Goal: Task Accomplishment & Management: Manage account settings

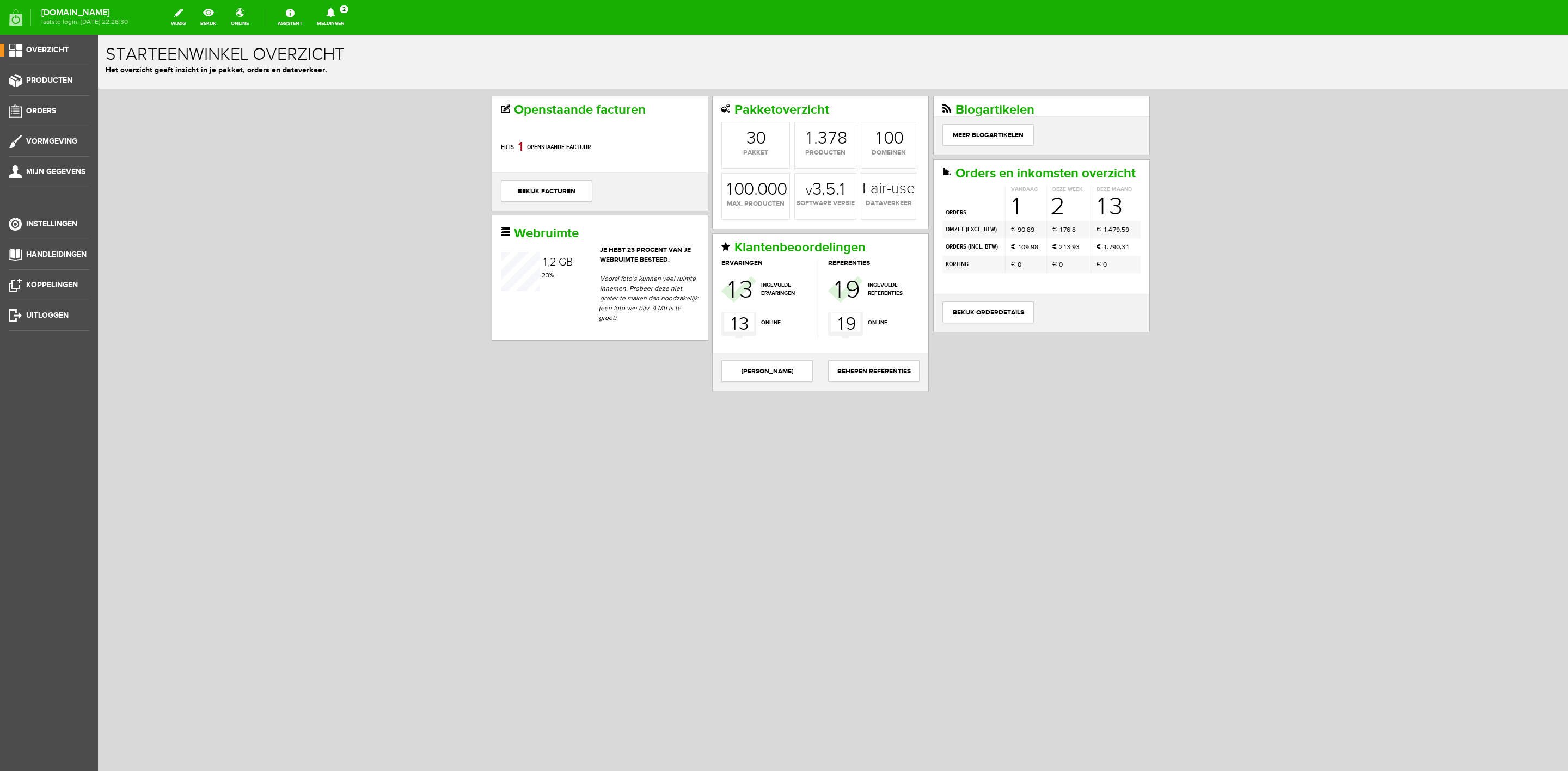
click at [329, 17] on icon at bounding box center [331, 13] width 28 height 10
click at [340, 104] on link "Er is een nieuwe order( #6531 ) geplaatst door [PERSON_NAME]" at bounding box center [331, 120] width 107 height 33
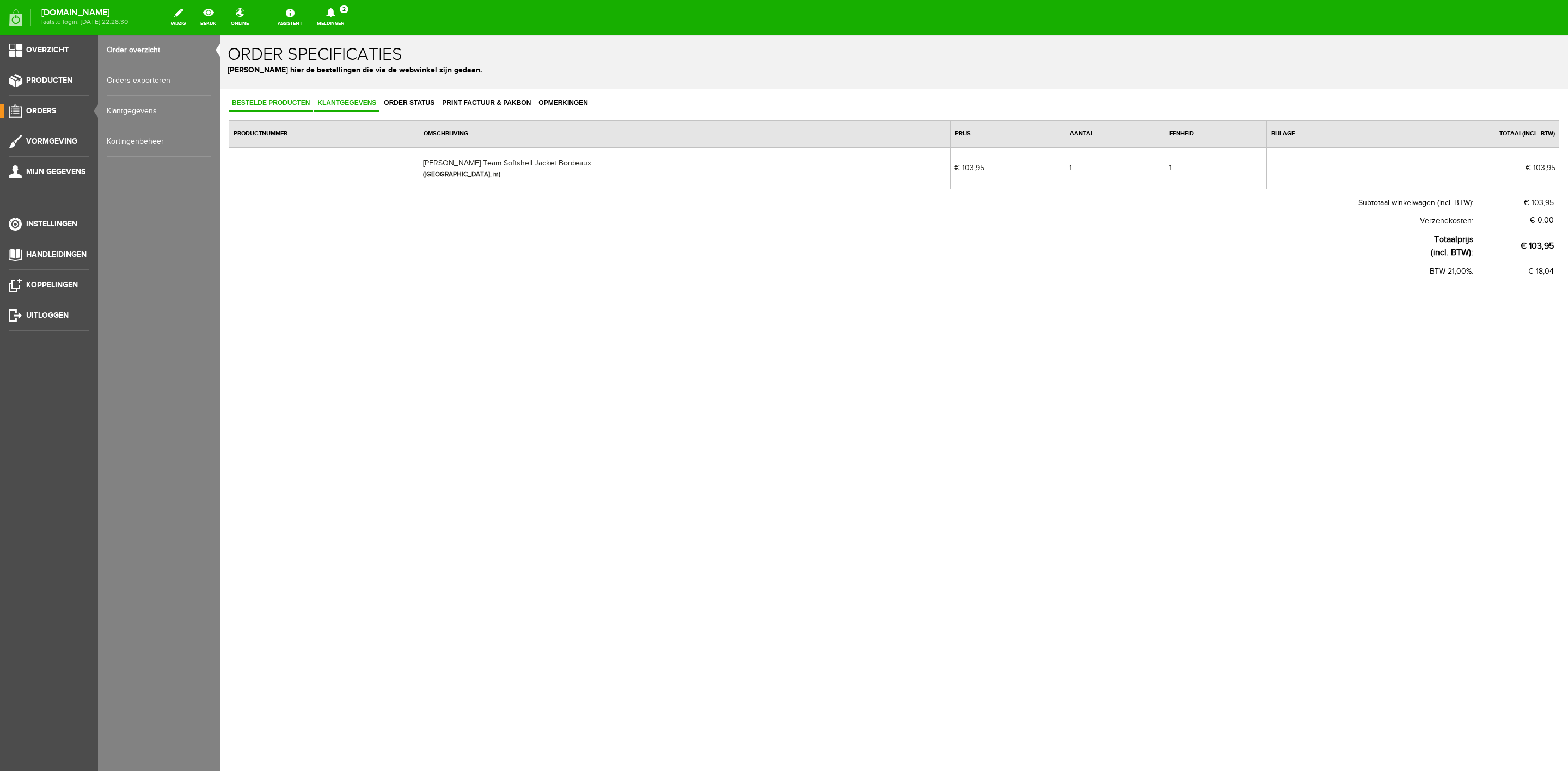
click at [371, 106] on link "Klantgegevens" at bounding box center [346, 103] width 65 height 16
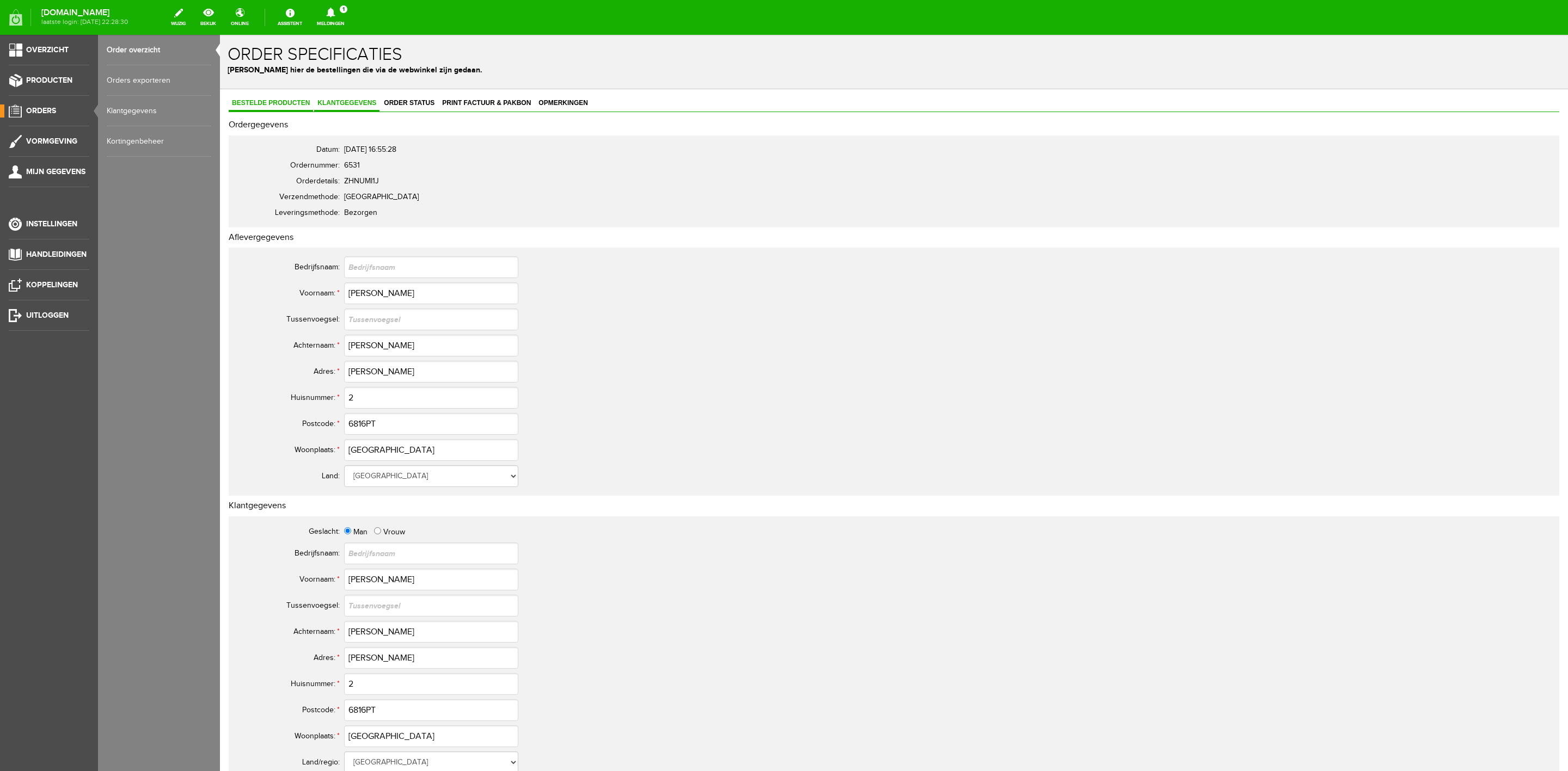
click at [297, 105] on span "Bestelde producten" at bounding box center [271, 103] width 85 height 8
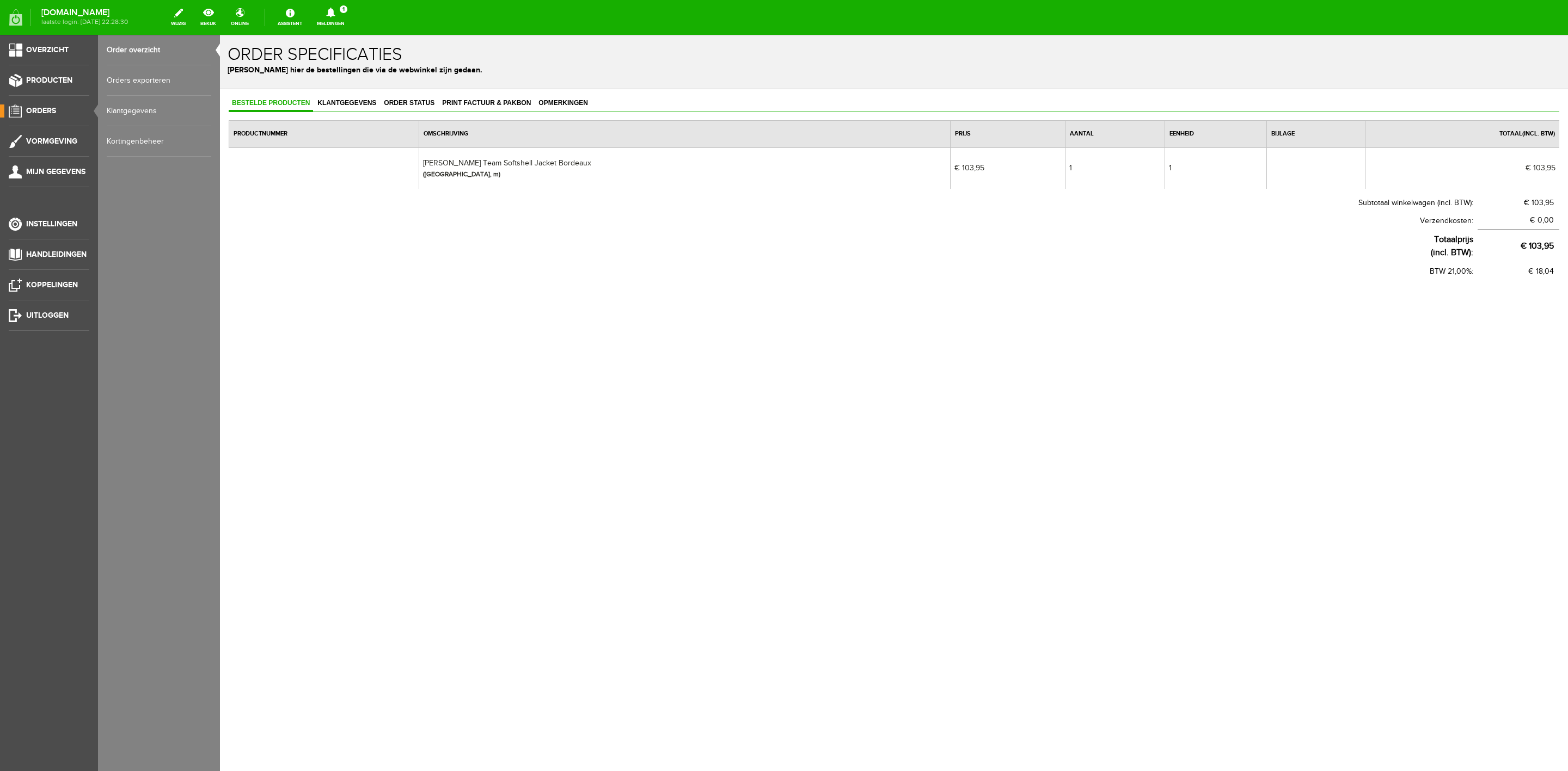
click at [500, 162] on td "[PERSON_NAME] Team Softshell Jacket Bordeaux ([GEOGRAPHIC_DATA], m)" at bounding box center [685, 168] width 531 height 41
click at [499, 162] on td "[PERSON_NAME] Team Softshell Jacket Bordeaux ([GEOGRAPHIC_DATA], m)" at bounding box center [685, 168] width 531 height 41
copy td "[PERSON_NAME] Team Softshell Jacket Bordeaux"
click at [63, 77] on span "Producten" at bounding box center [49, 80] width 46 height 9
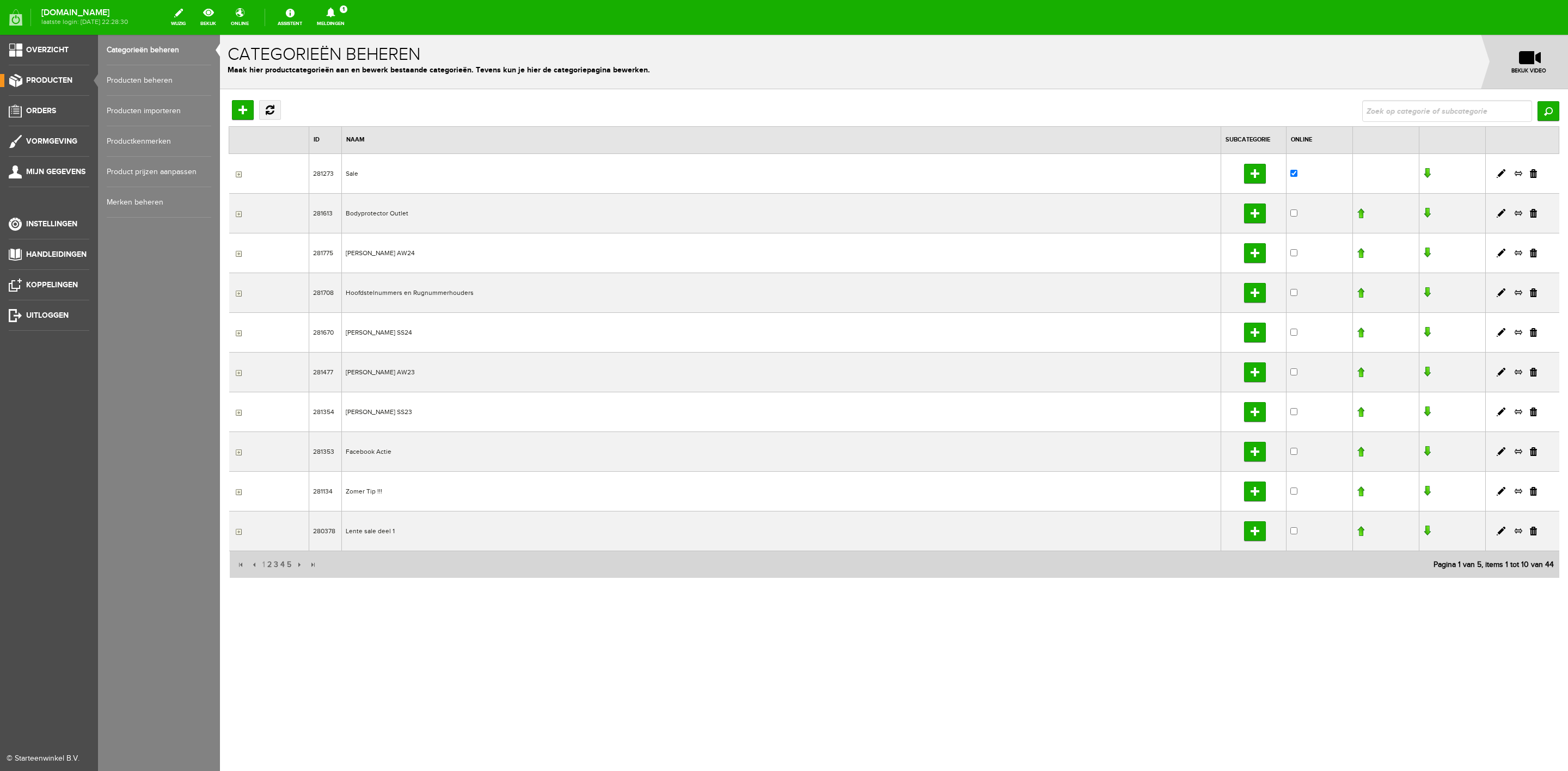
click at [107, 74] on link "Producten beheren" at bounding box center [159, 80] width 105 height 30
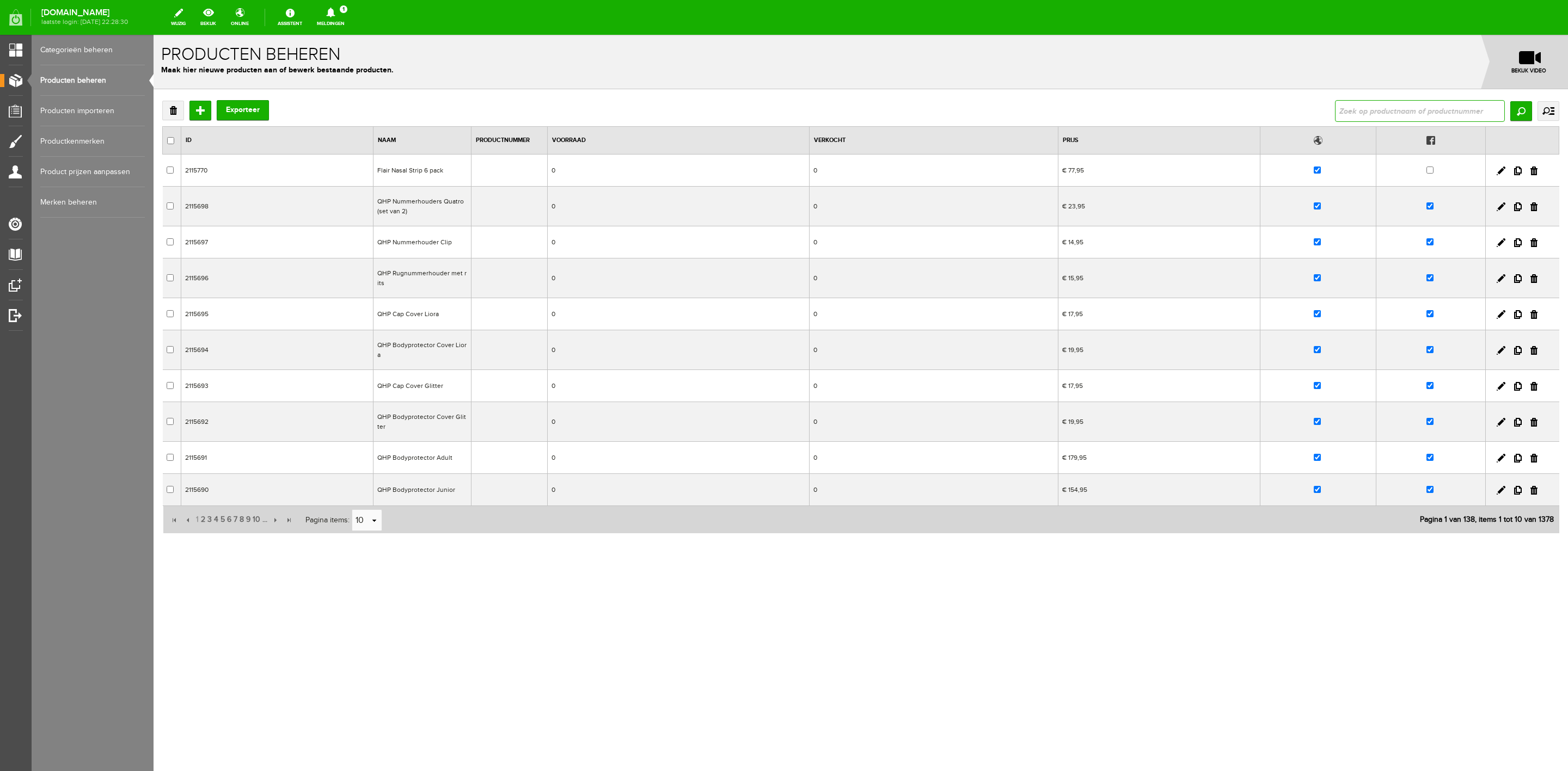
click at [1379, 108] on input "text" at bounding box center [1419, 111] width 170 height 22
paste input "[PERSON_NAME] Team Softshell Jacket Bordeaux"
type input "[PERSON_NAME] Team Softshell Jacket Bordeaux"
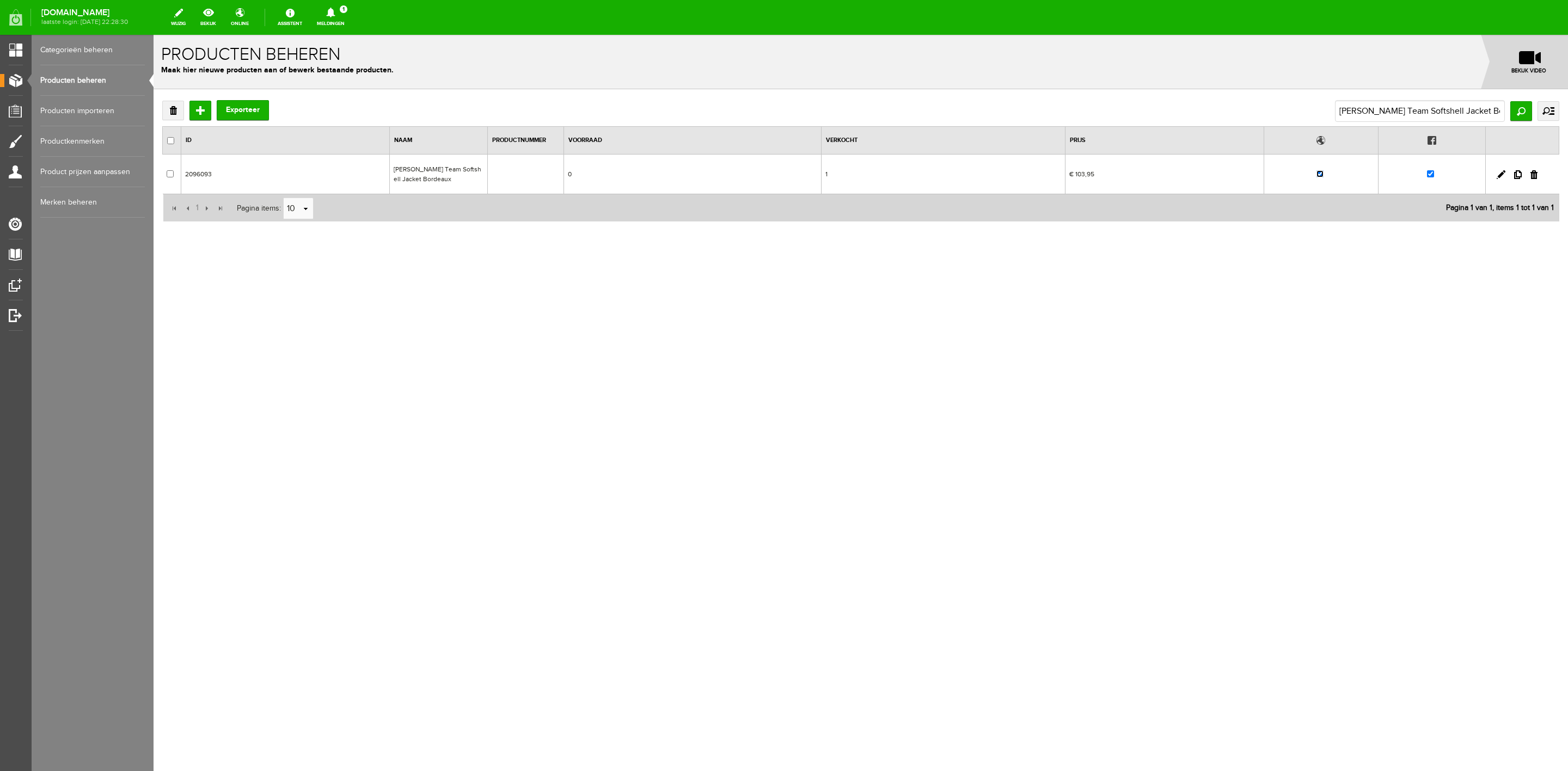
click at [1317, 173] on input "checkbox" at bounding box center [1320, 174] width 7 height 7
checkbox input "false"
click at [1430, 177] on input "checkbox" at bounding box center [1430, 174] width 7 height 7
checkbox input "false"
click at [1321, 177] on input "checkbox" at bounding box center [1320, 174] width 7 height 7
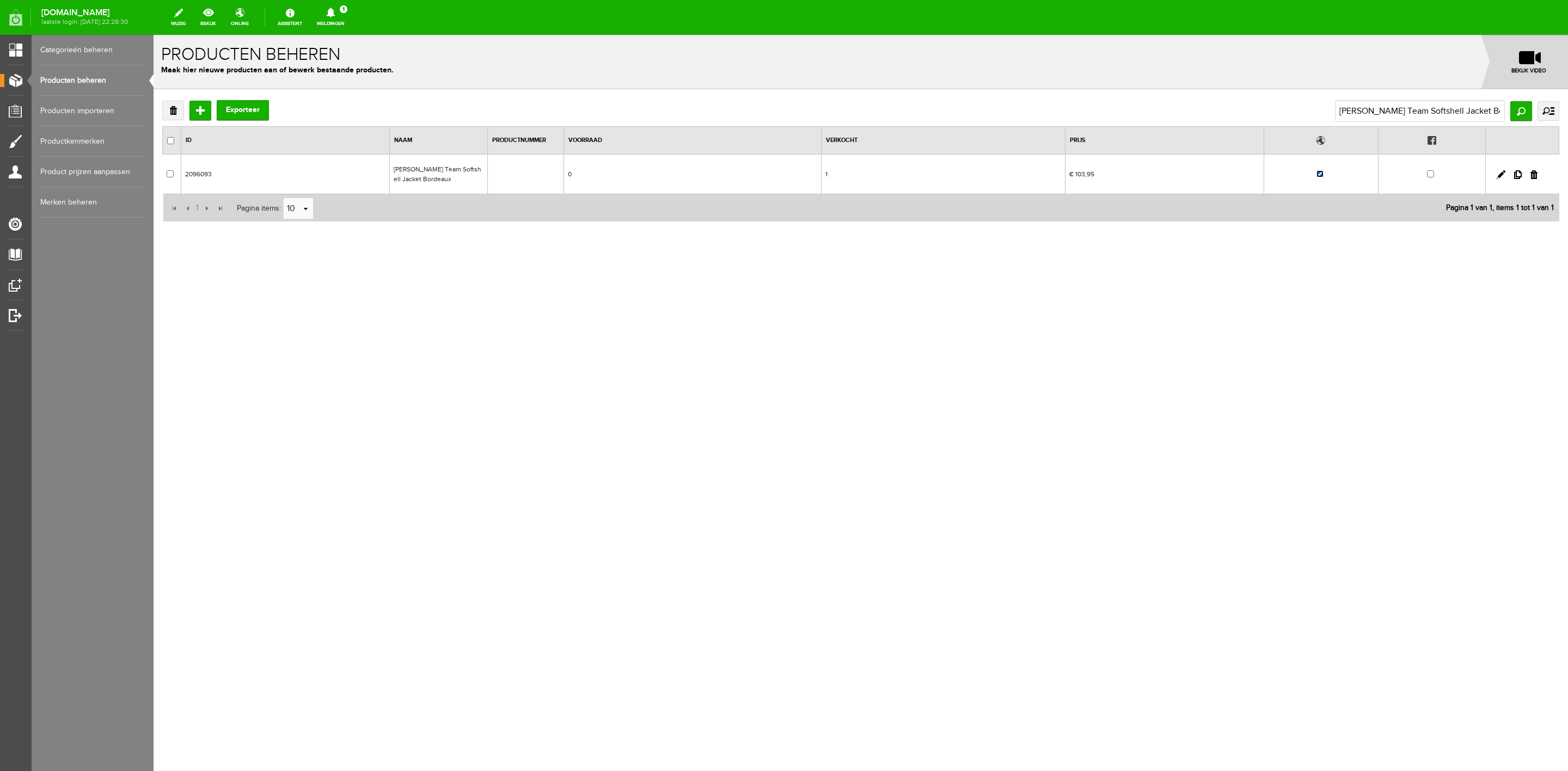
checkbox input "false"
click at [85, 80] on link "Producten beheren" at bounding box center [93, 80] width 105 height 30
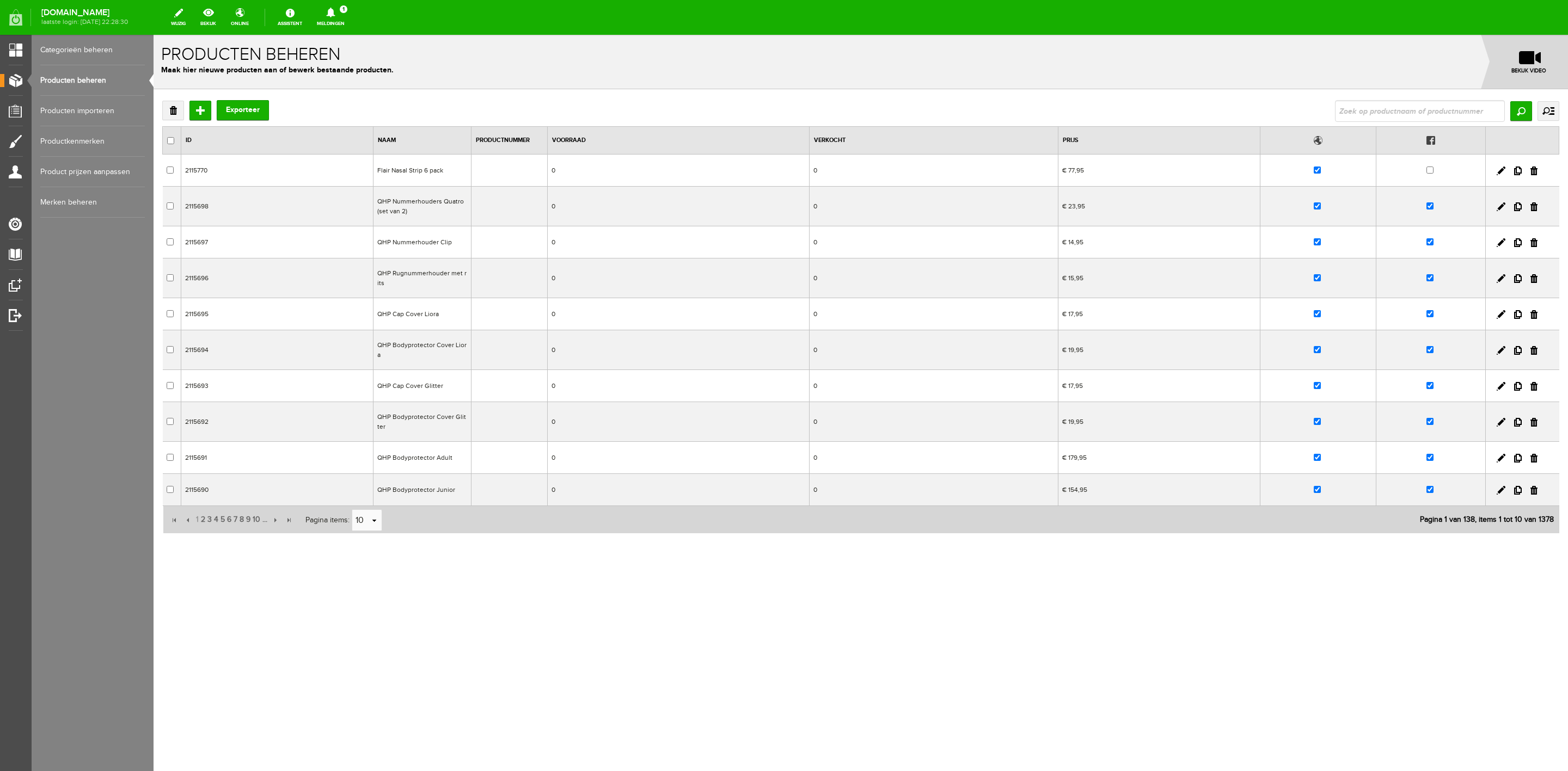
click at [1390, 121] on input "text" at bounding box center [1419, 111] width 170 height 22
type input "[PERSON_NAME] Team Softshell Jacket Bordeaux"
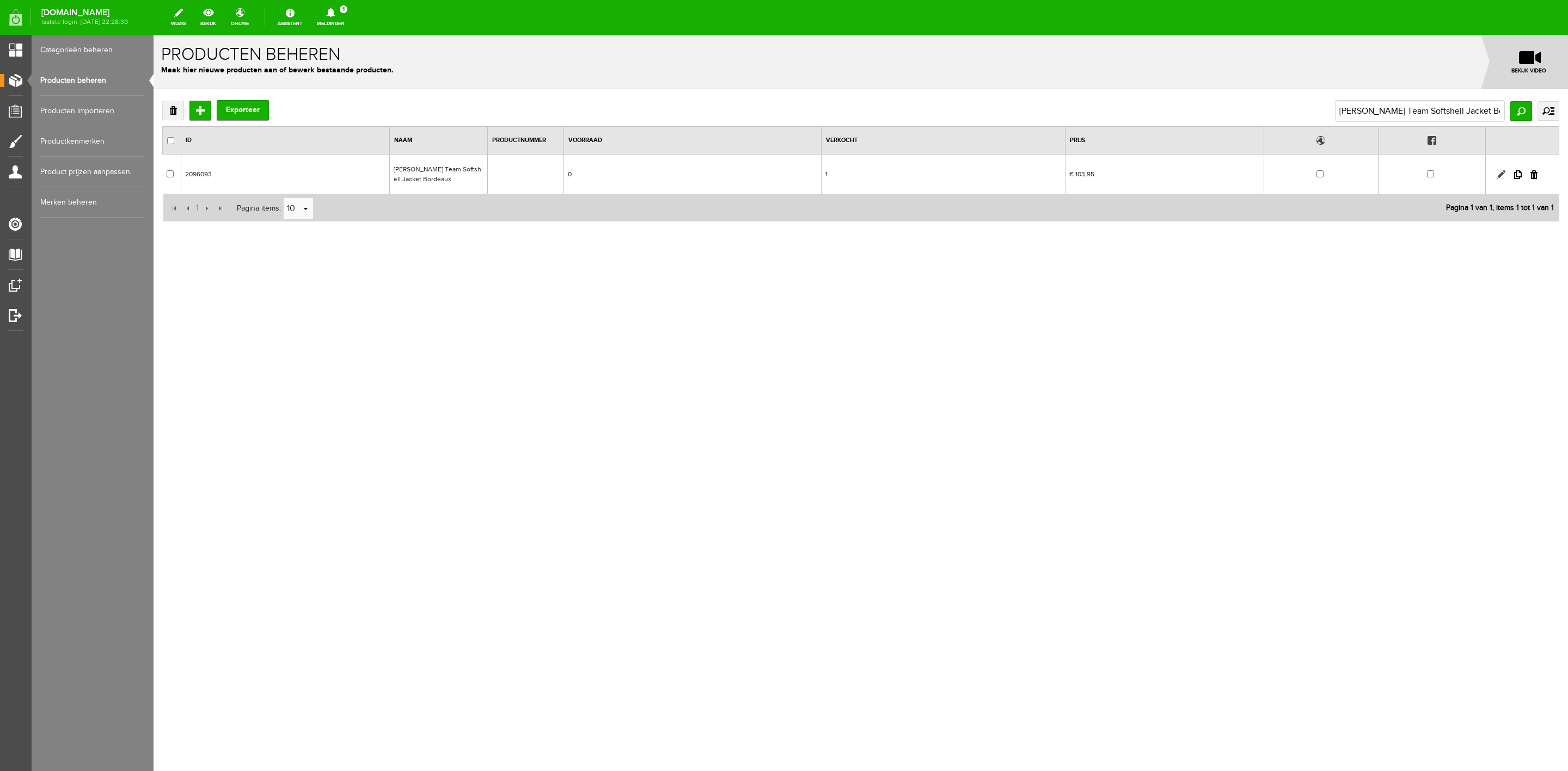
click at [1499, 175] on link at bounding box center [1501, 175] width 9 height 9
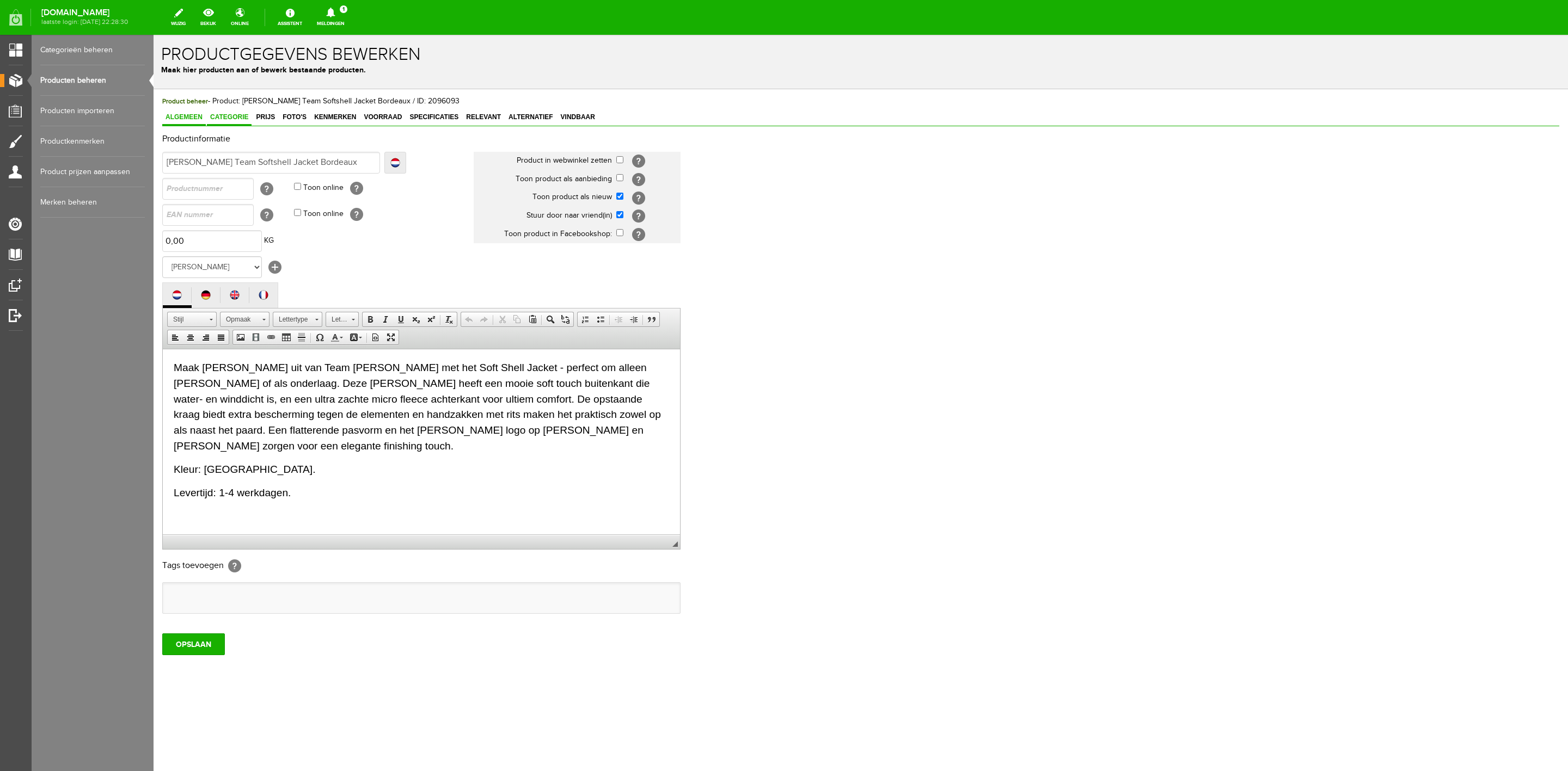
click at [231, 115] on span "Categorie" at bounding box center [229, 117] width 44 height 8
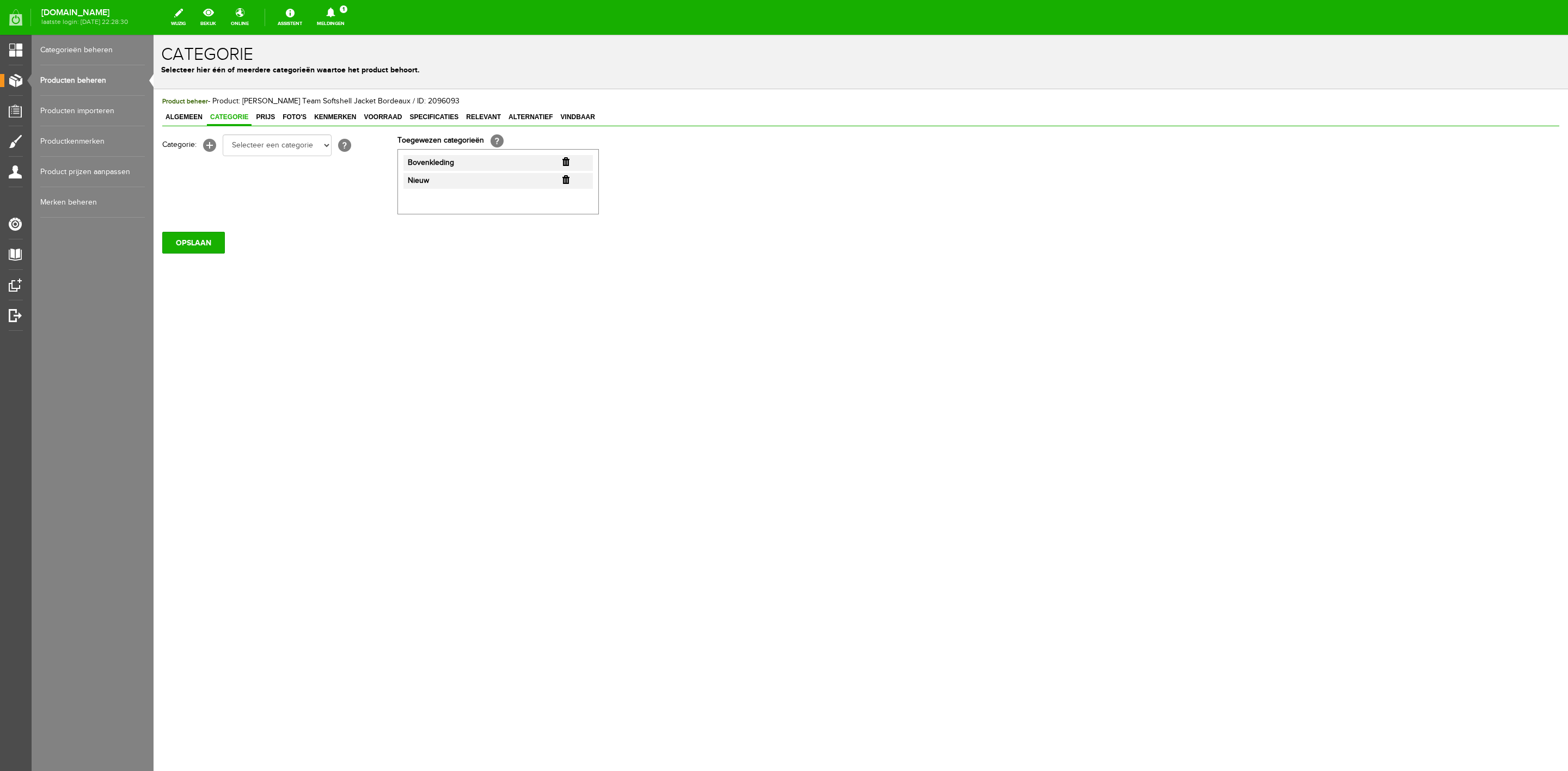
click at [564, 182] on input "button" at bounding box center [566, 180] width 7 height 9
click at [275, 120] on span "Prijs" at bounding box center [265, 117] width 26 height 8
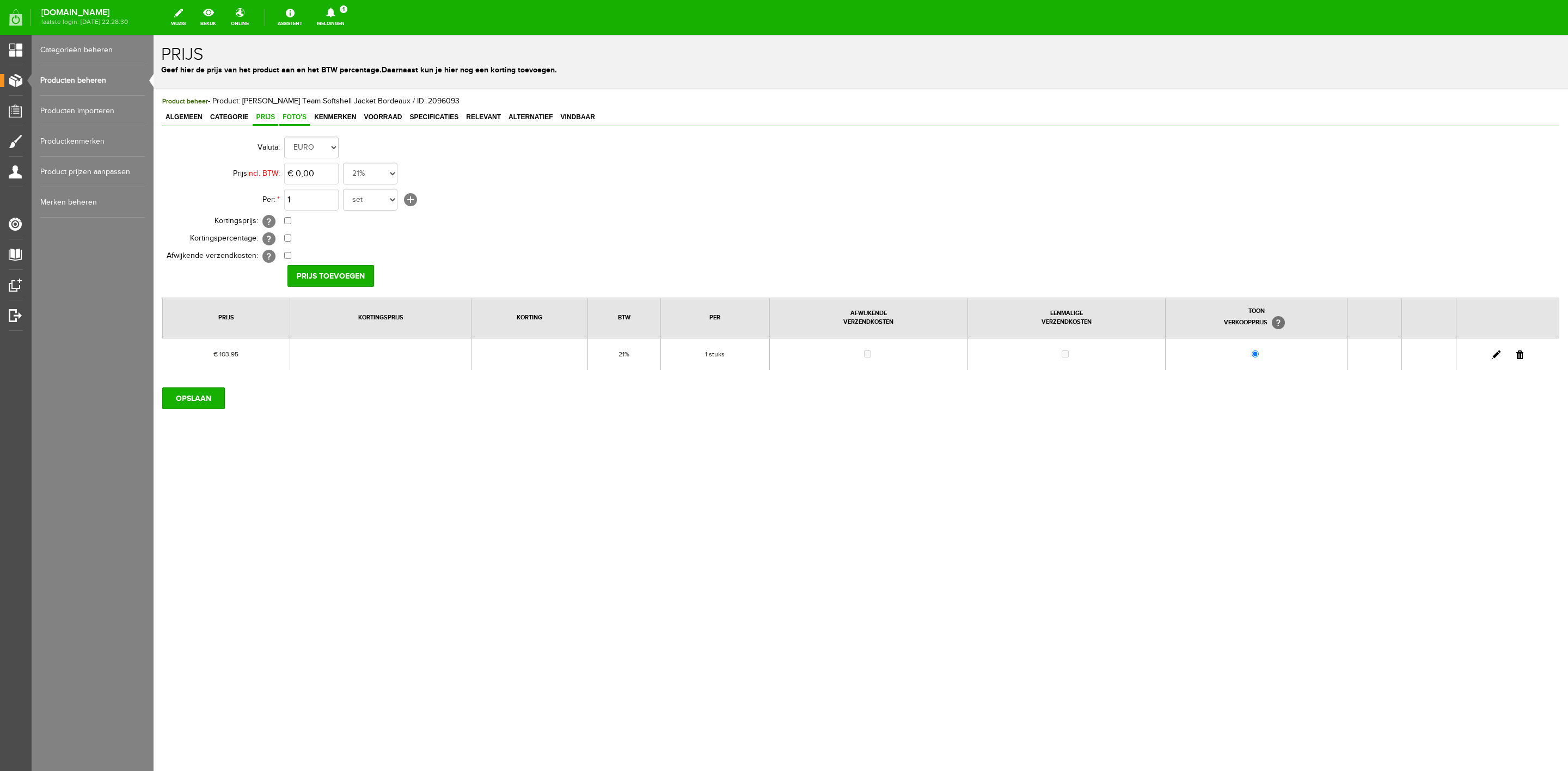
click at [286, 116] on span "Foto's" at bounding box center [295, 117] width 30 height 8
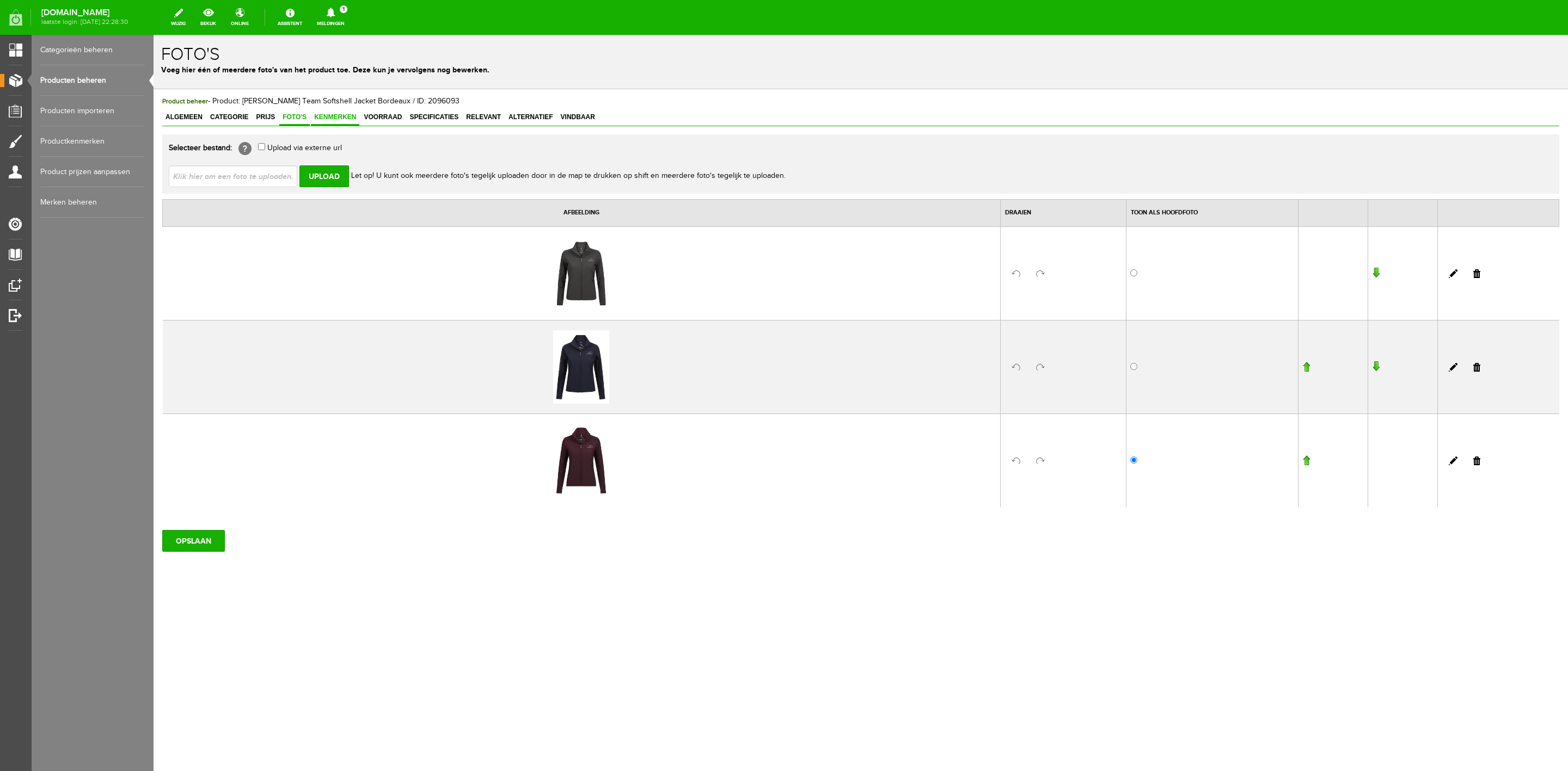
click at [328, 117] on span "Kenmerken" at bounding box center [335, 117] width 49 height 8
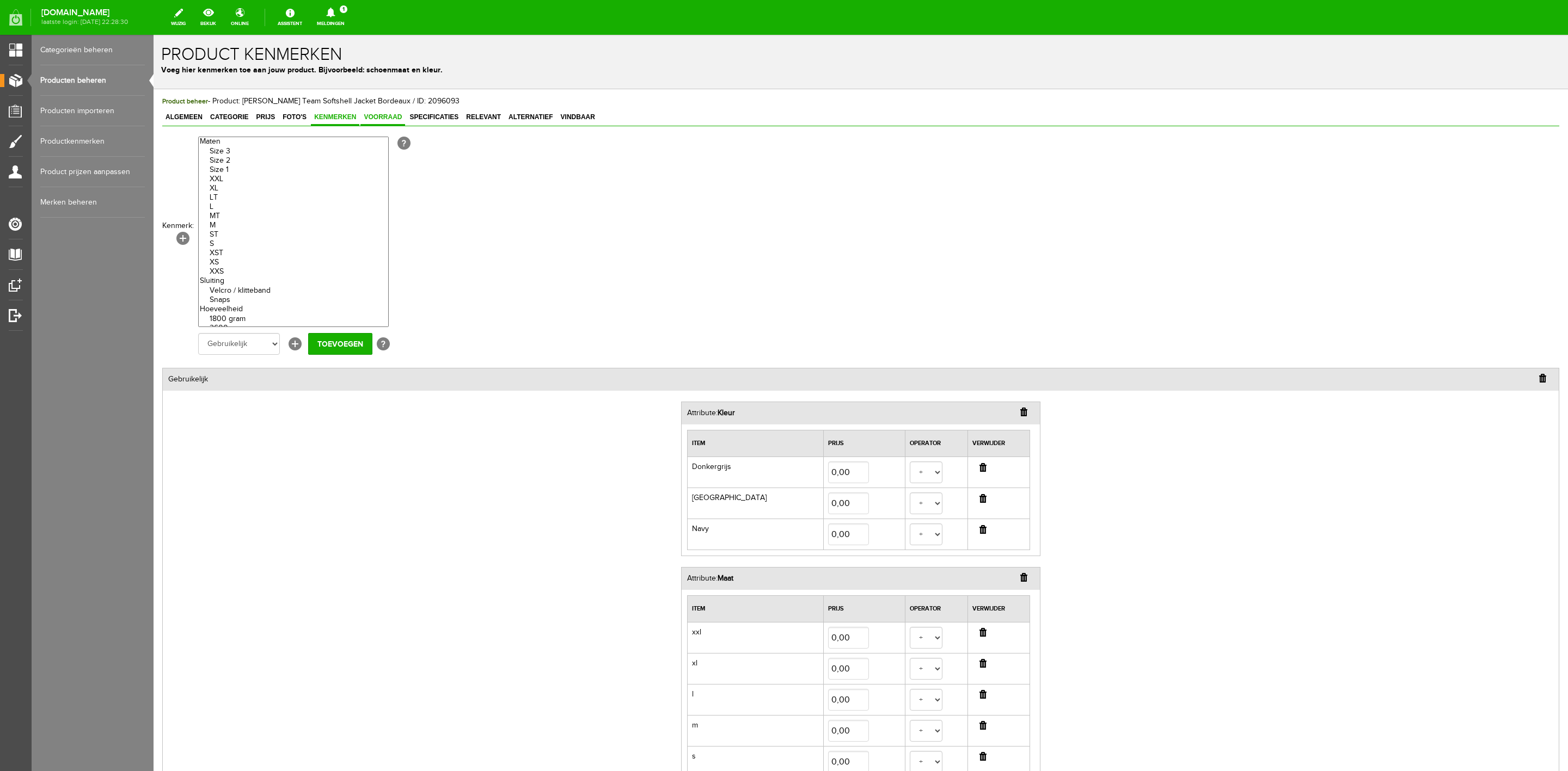
click at [366, 118] on span "Voorraad" at bounding box center [382, 117] width 44 height 8
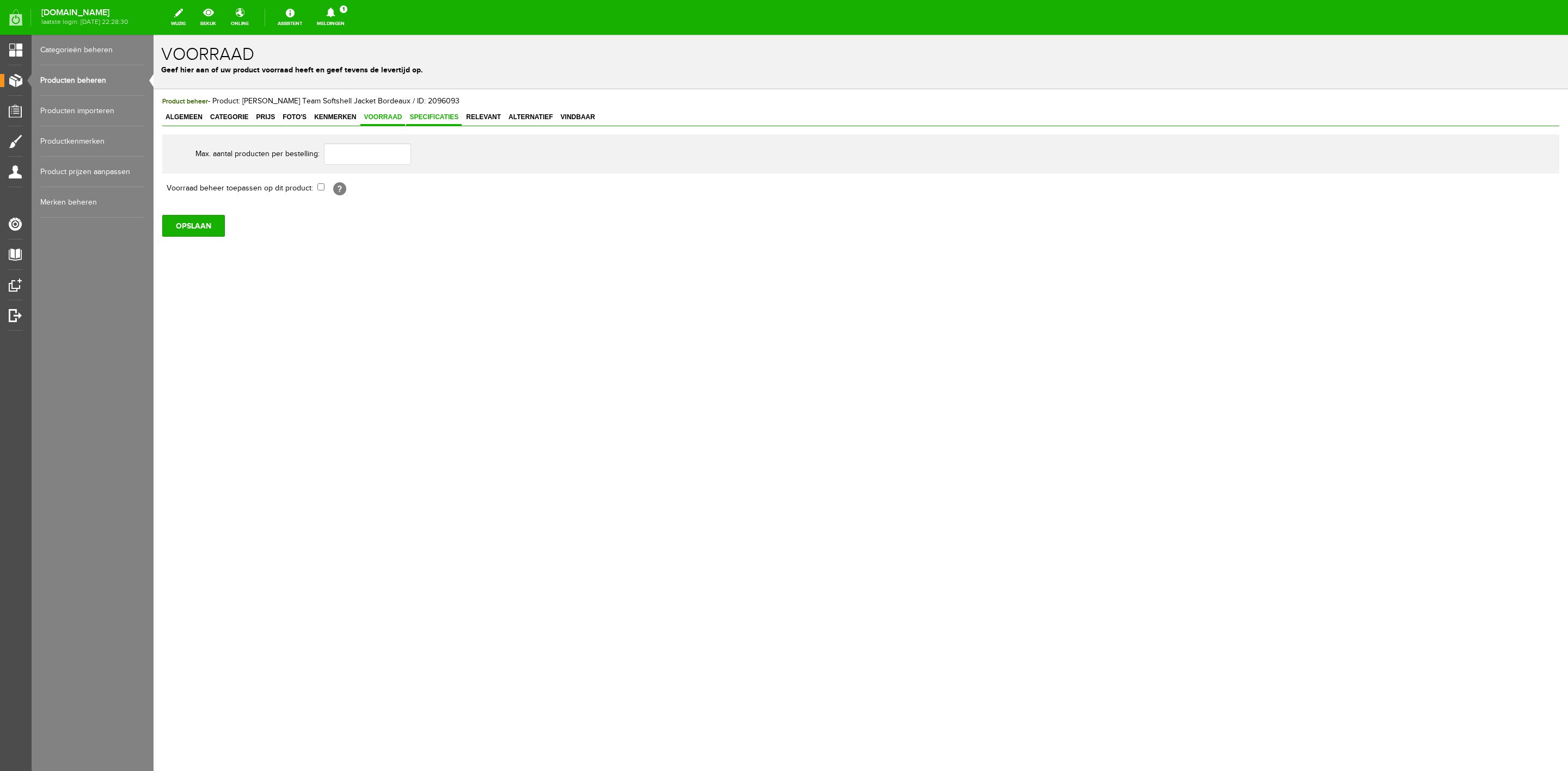
click at [414, 117] on span "Specificaties" at bounding box center [433, 117] width 55 height 8
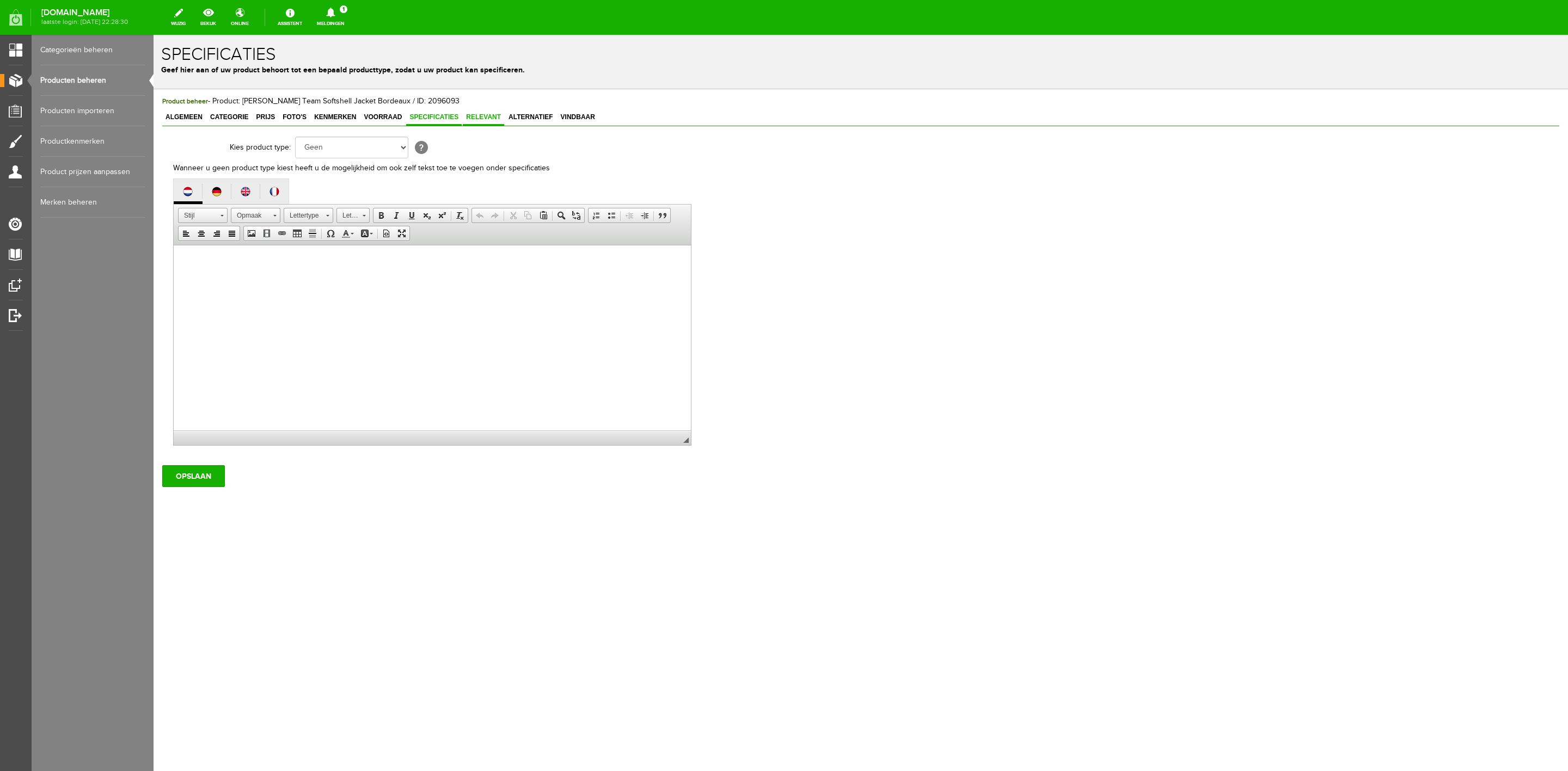
click at [469, 116] on span "Relevant" at bounding box center [483, 117] width 41 height 8
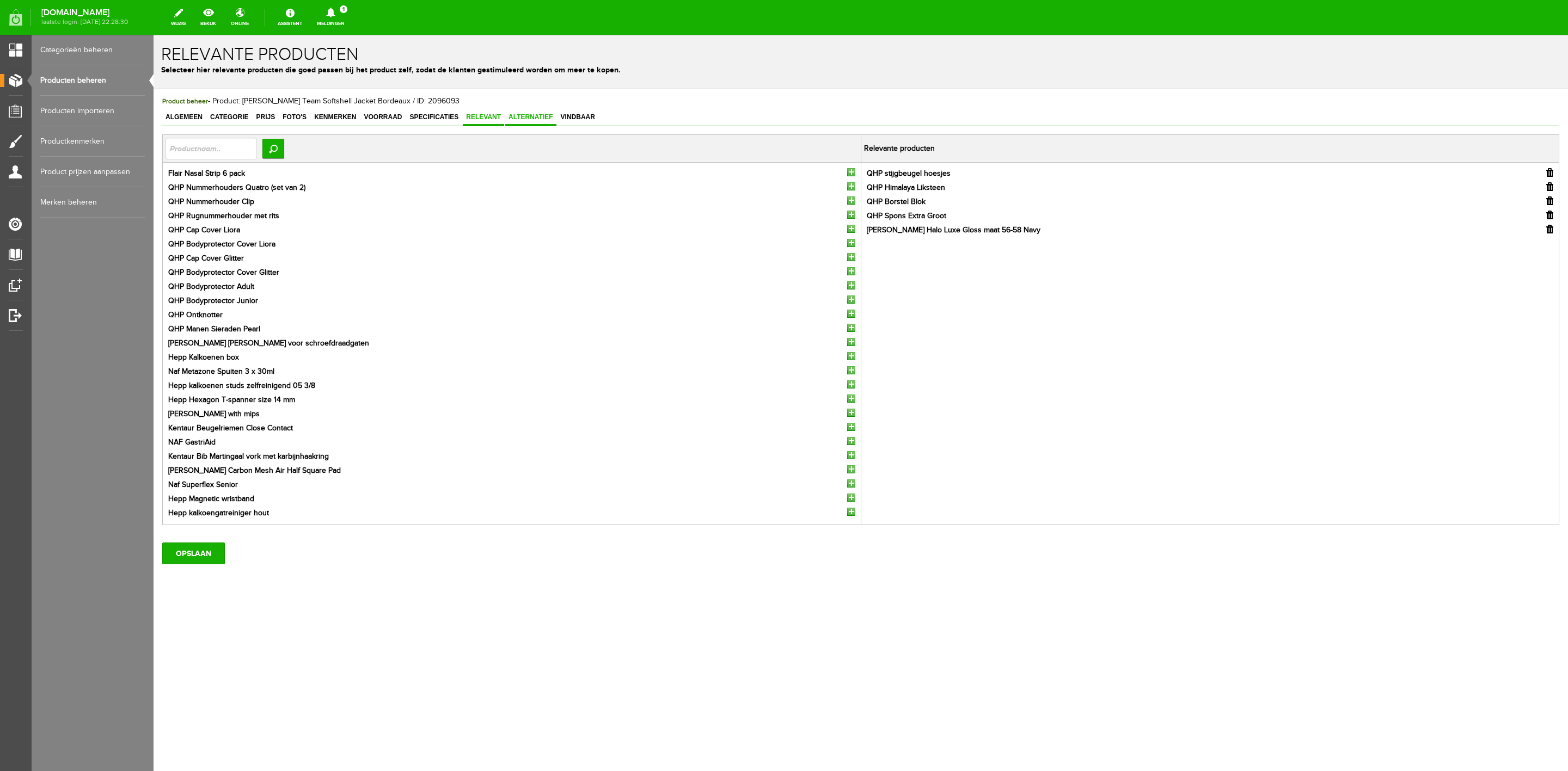
click at [528, 115] on span "Alternatief" at bounding box center [531, 117] width 51 height 8
click at [200, 114] on span "Algemeen" at bounding box center [184, 117] width 44 height 8
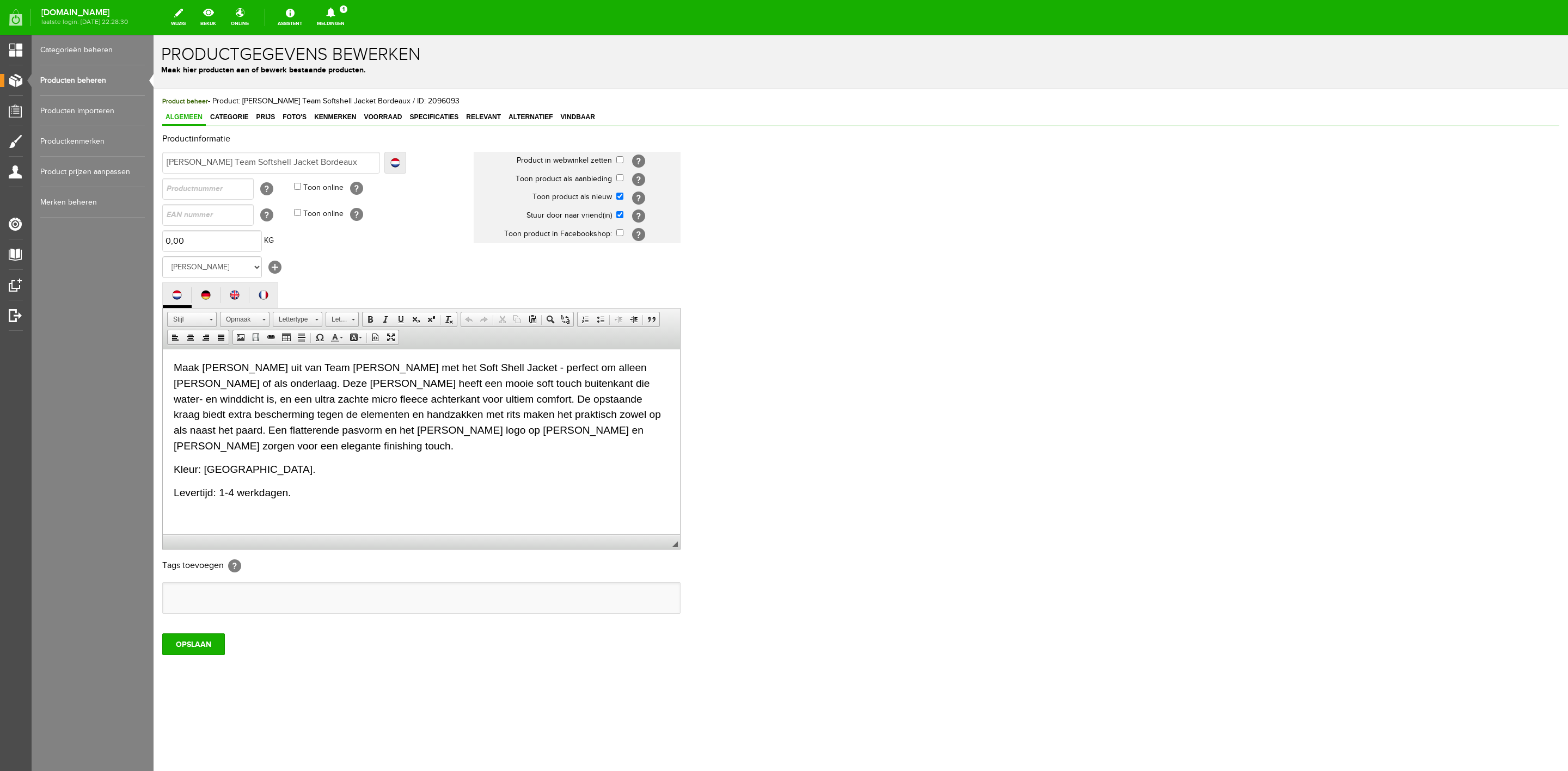
click at [245, 487] on big "Levertijd: 1-4 werkdagen." at bounding box center [232, 492] width 117 height 12
click at [188, 639] on input "OPSLAAN" at bounding box center [194, 644] width 63 height 22
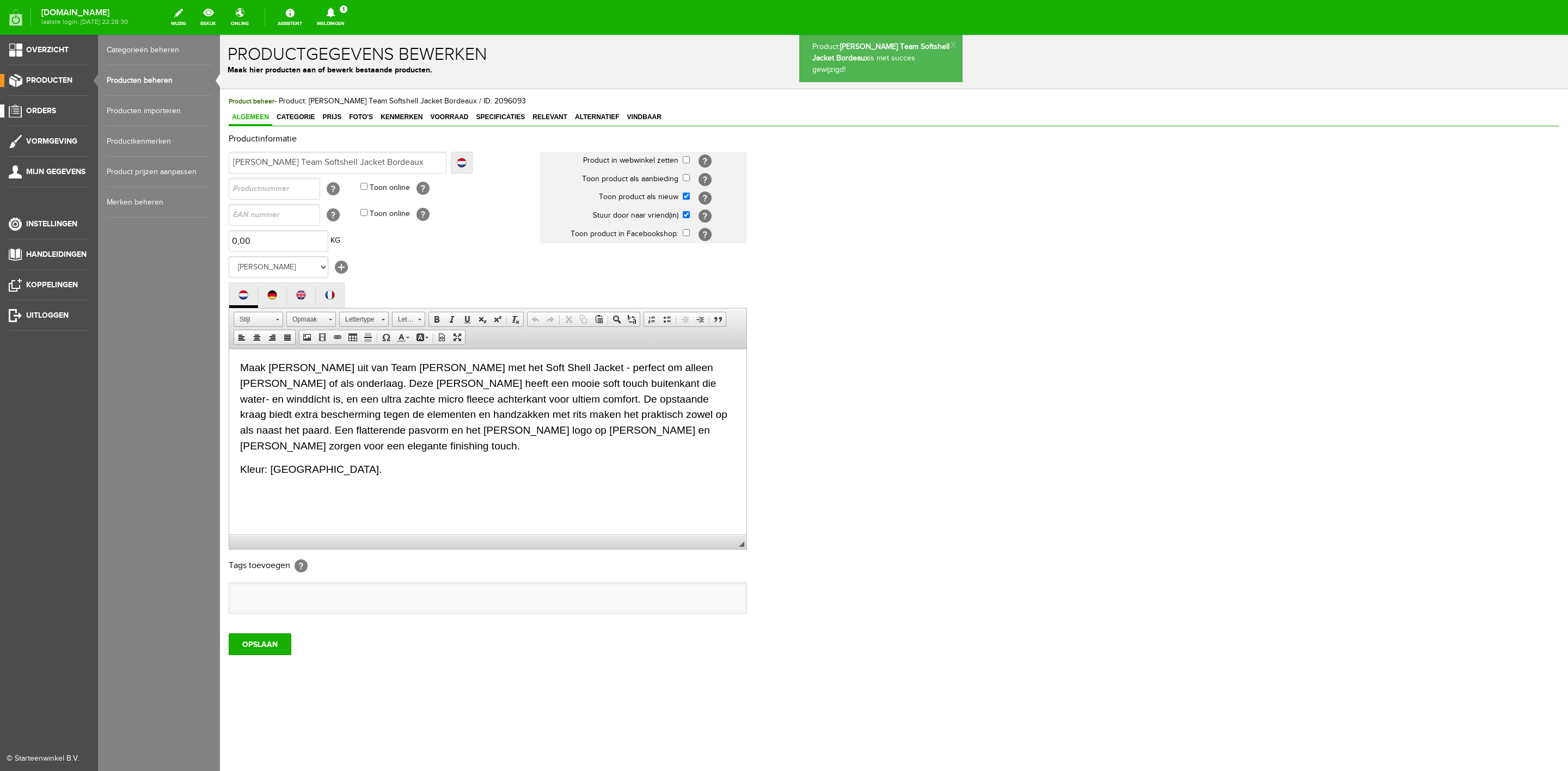
click at [62, 114] on link "Orders" at bounding box center [44, 111] width 89 height 13
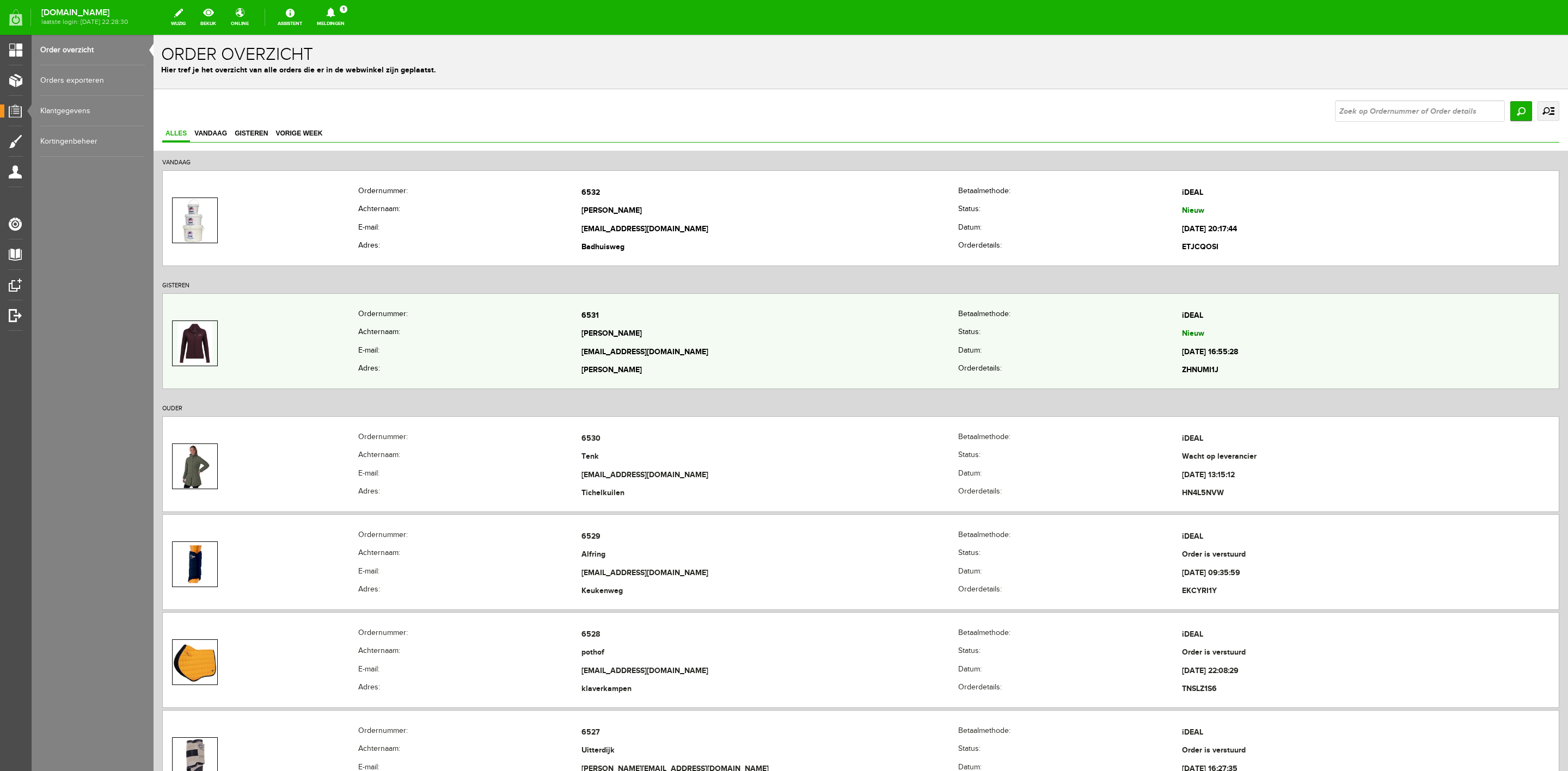
click at [307, 320] on td at bounding box center [260, 343] width 195 height 73
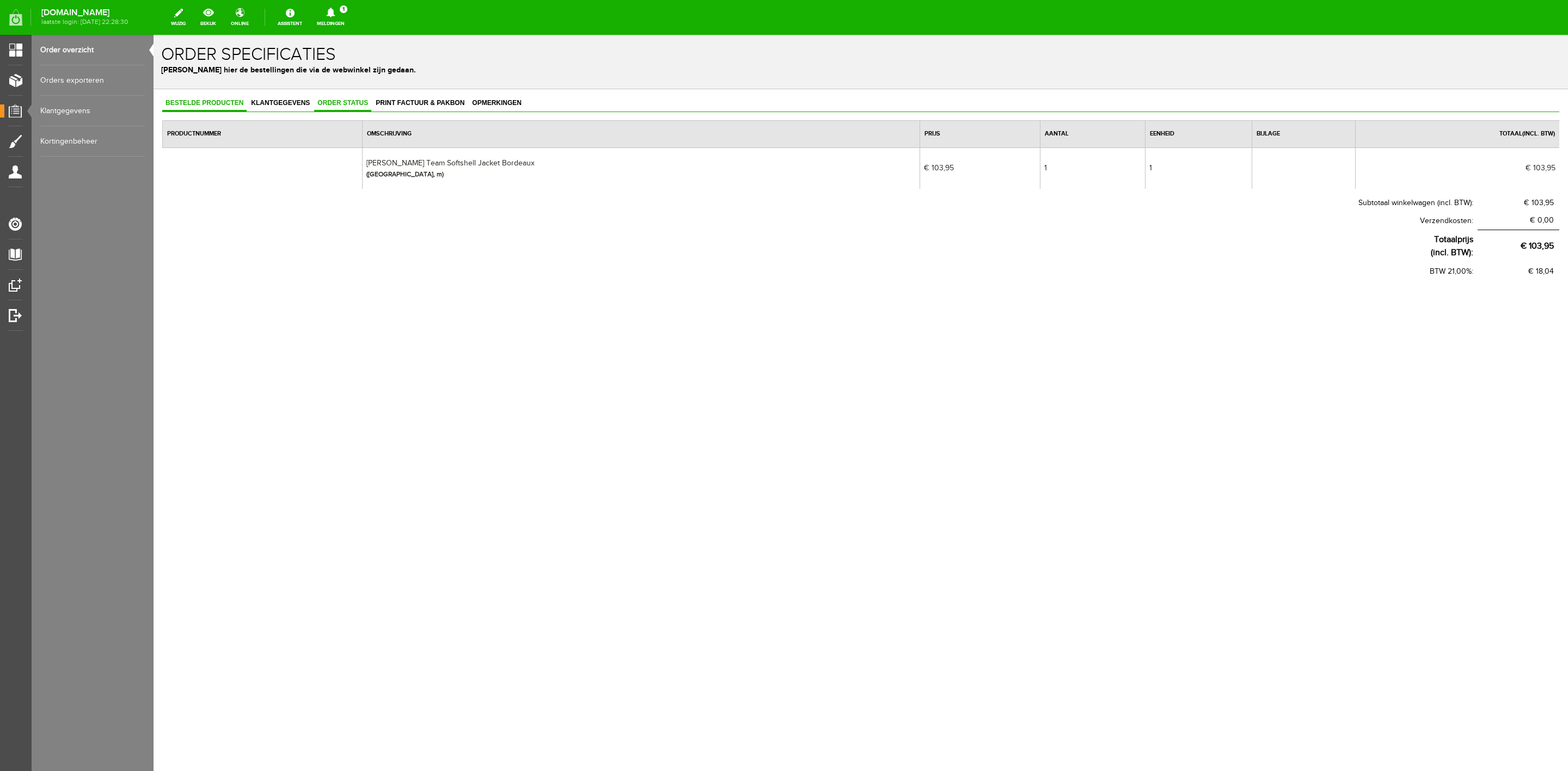
click at [346, 96] on link "Order status" at bounding box center [343, 103] width 57 height 16
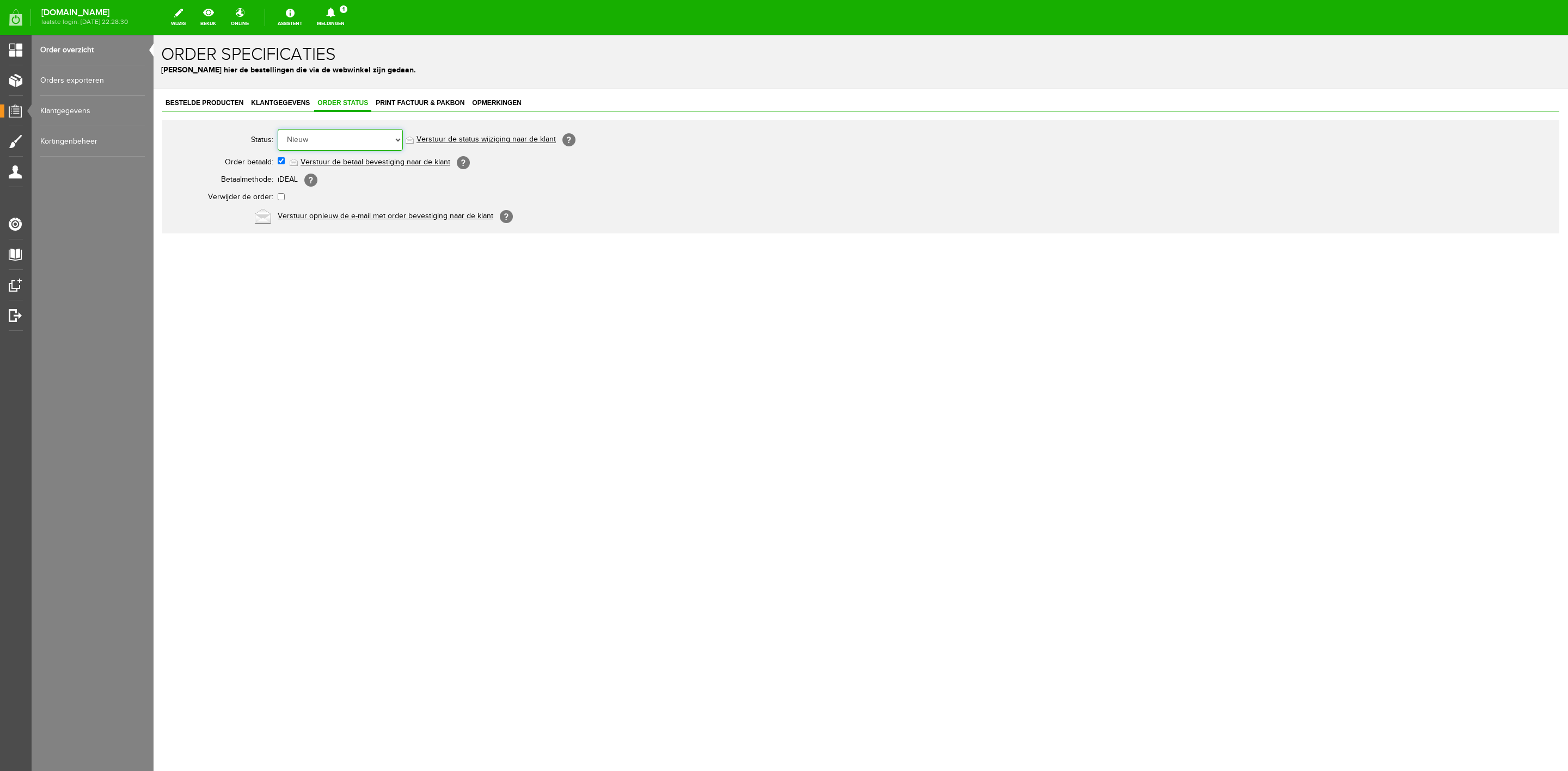
click at [368, 145] on select "Order niet afgerond Nieuw Order in behandeling Wacht op leverancier Wacht op be…" at bounding box center [340, 140] width 125 height 22
select select "7"
click at [278, 129] on select "Order niet afgerond Nieuw Order in behandeling Wacht op leverancier Wacht op be…" at bounding box center [340, 140] width 125 height 22
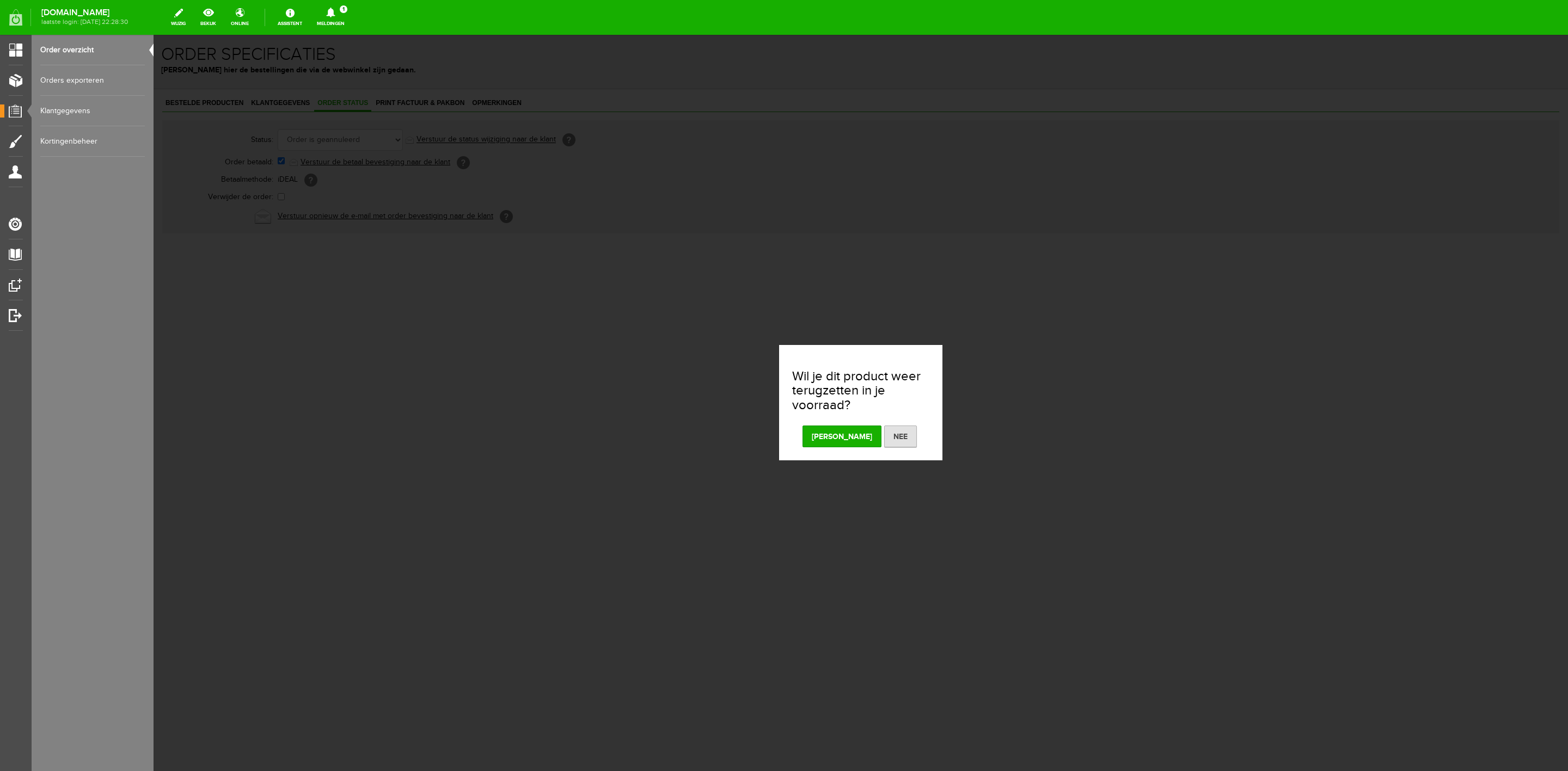
click at [838, 438] on button "[PERSON_NAME]" at bounding box center [842, 436] width 79 height 22
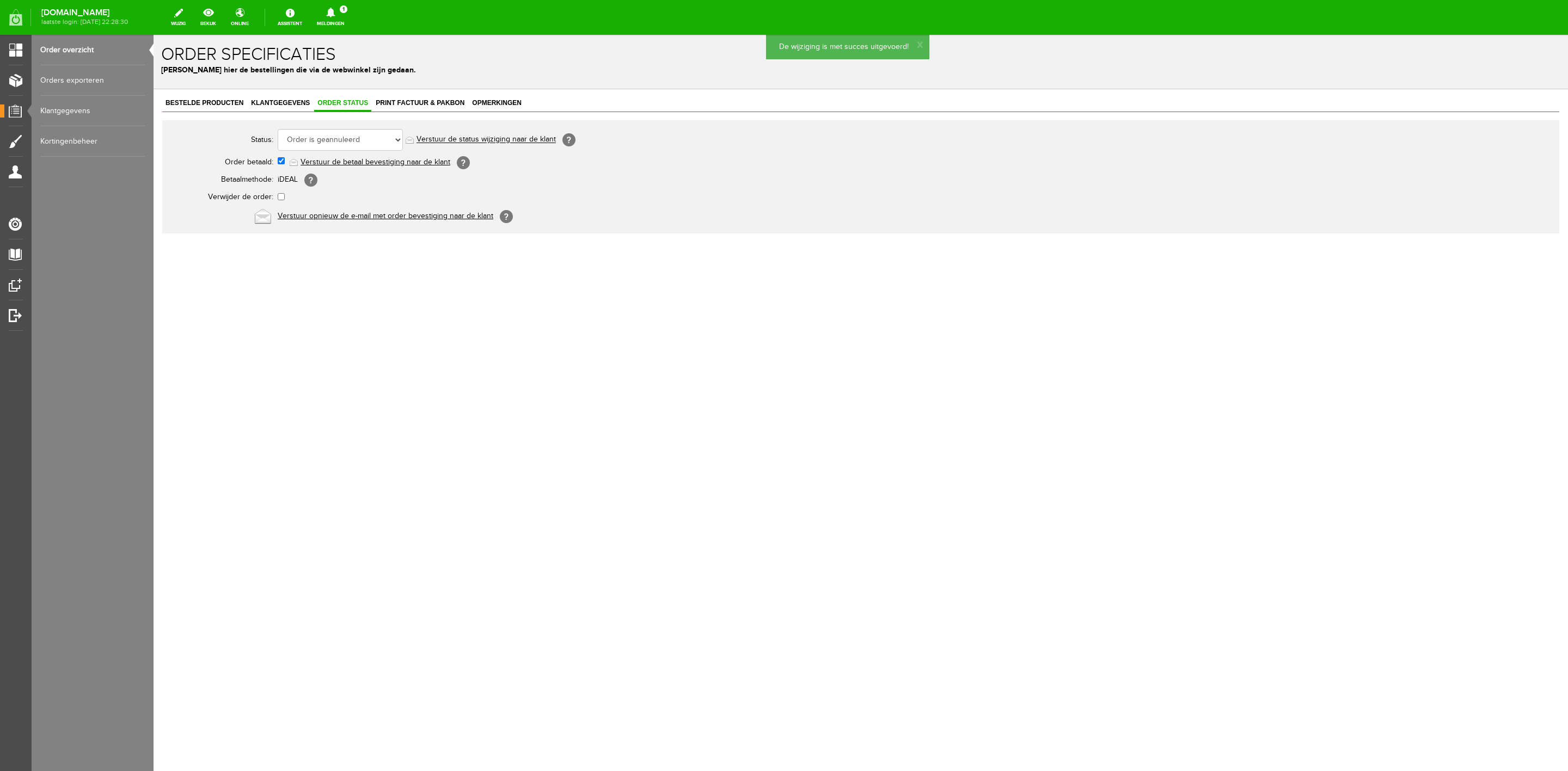
click at [472, 142] on link "Verstuur de status wijziging naar de klant" at bounding box center [486, 140] width 139 height 9
click at [270, 103] on span "Klantgegevens" at bounding box center [280, 103] width 65 height 8
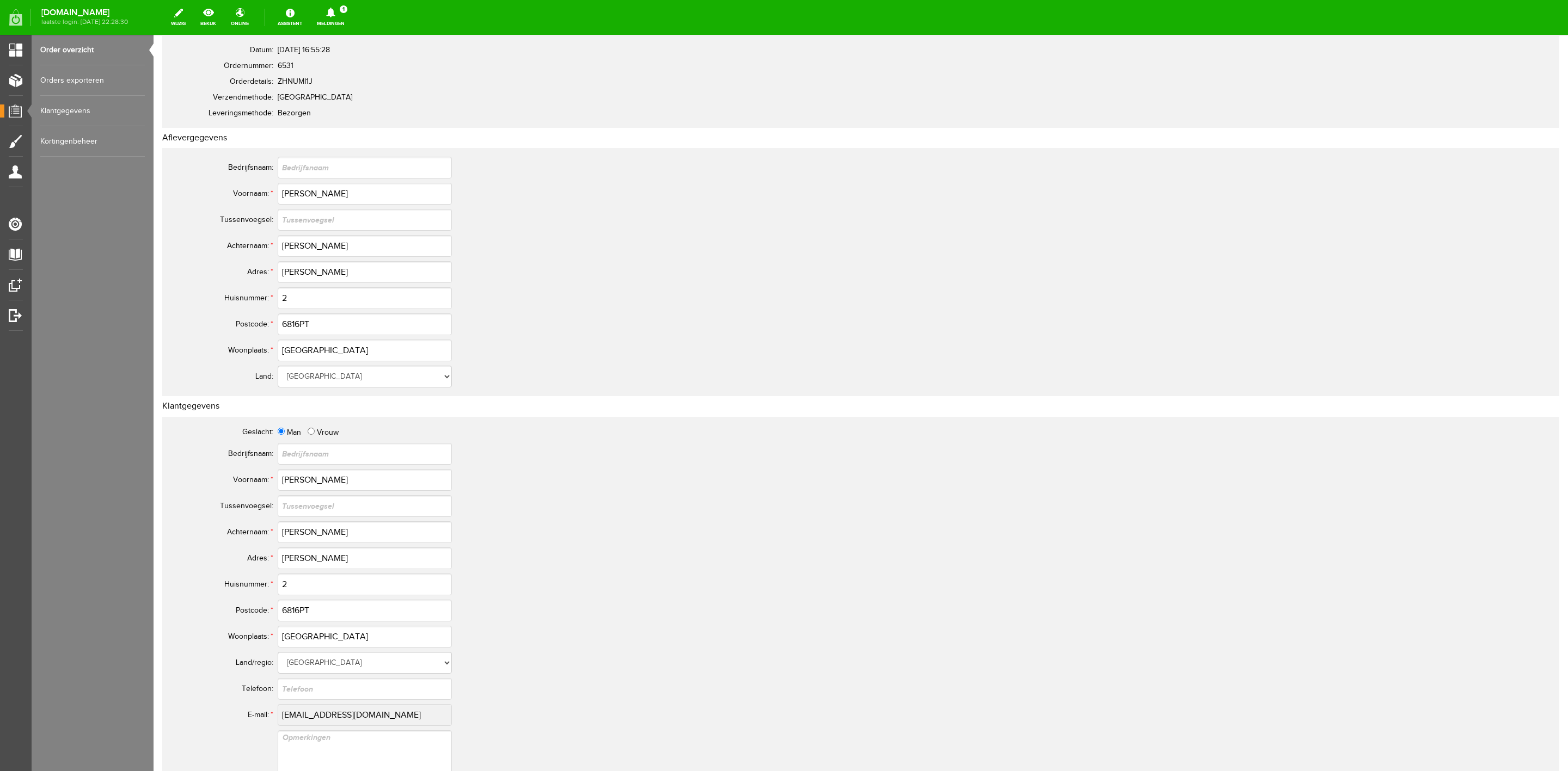
scroll to position [54, 0]
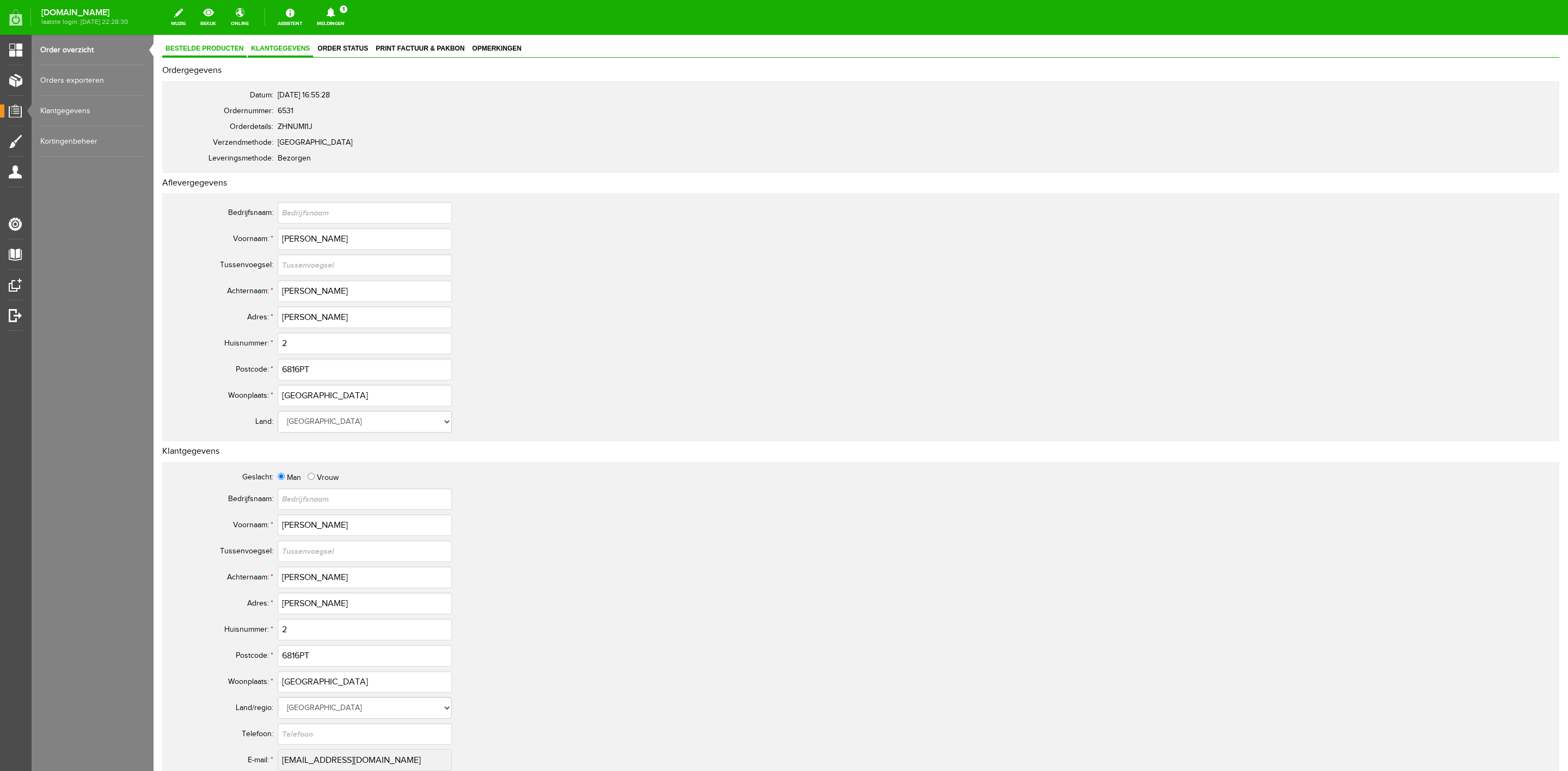
click at [229, 48] on span "Bestelde producten" at bounding box center [205, 48] width 85 height 8
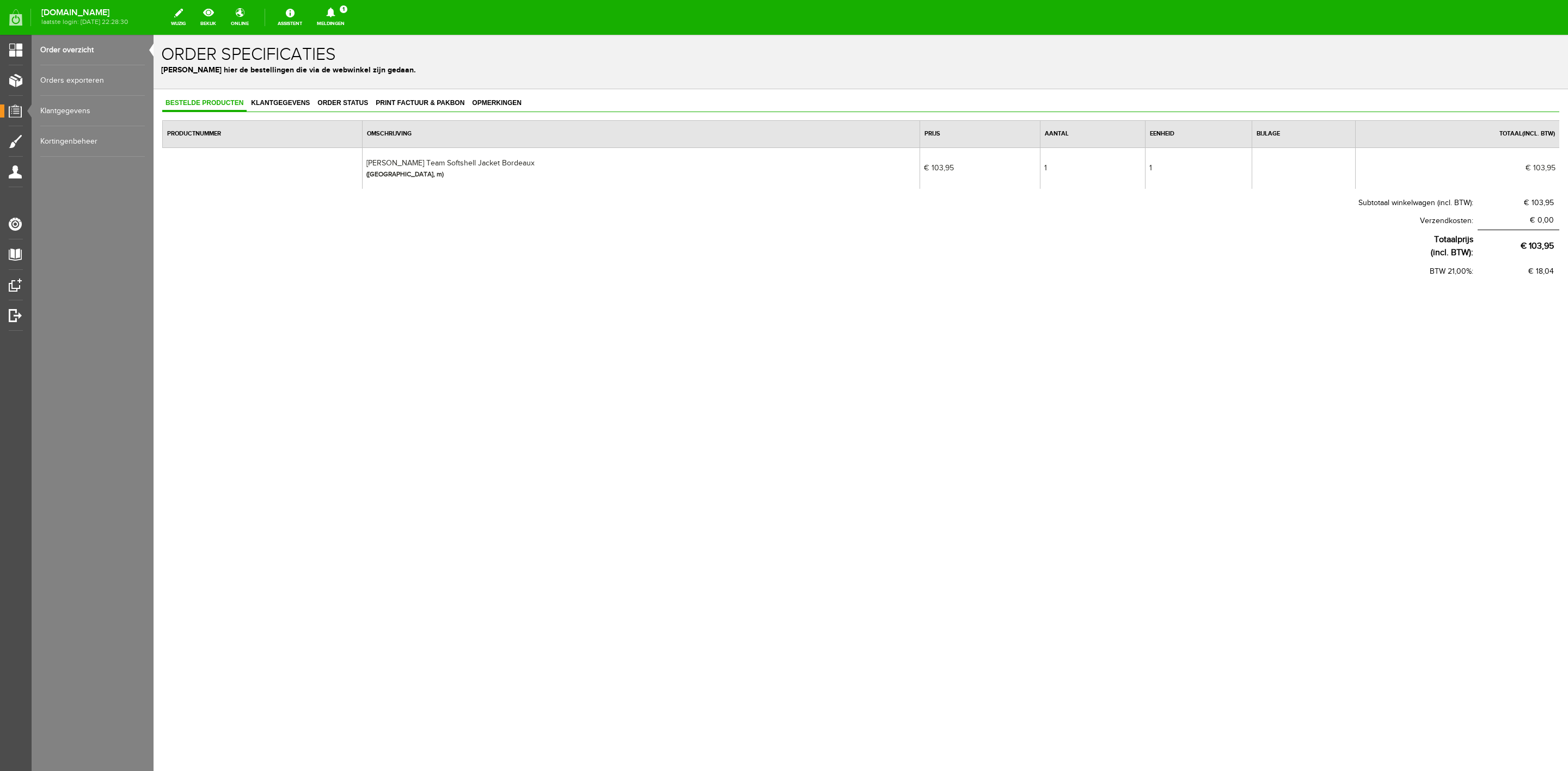
click at [51, 34] on div "[DOMAIN_NAME] laatste login: [DATE] 22:28:30 wijzig bekijk online Assistent Mel…" at bounding box center [784, 17] width 1568 height 35
click at [63, 43] on link "Order overzicht" at bounding box center [93, 50] width 105 height 30
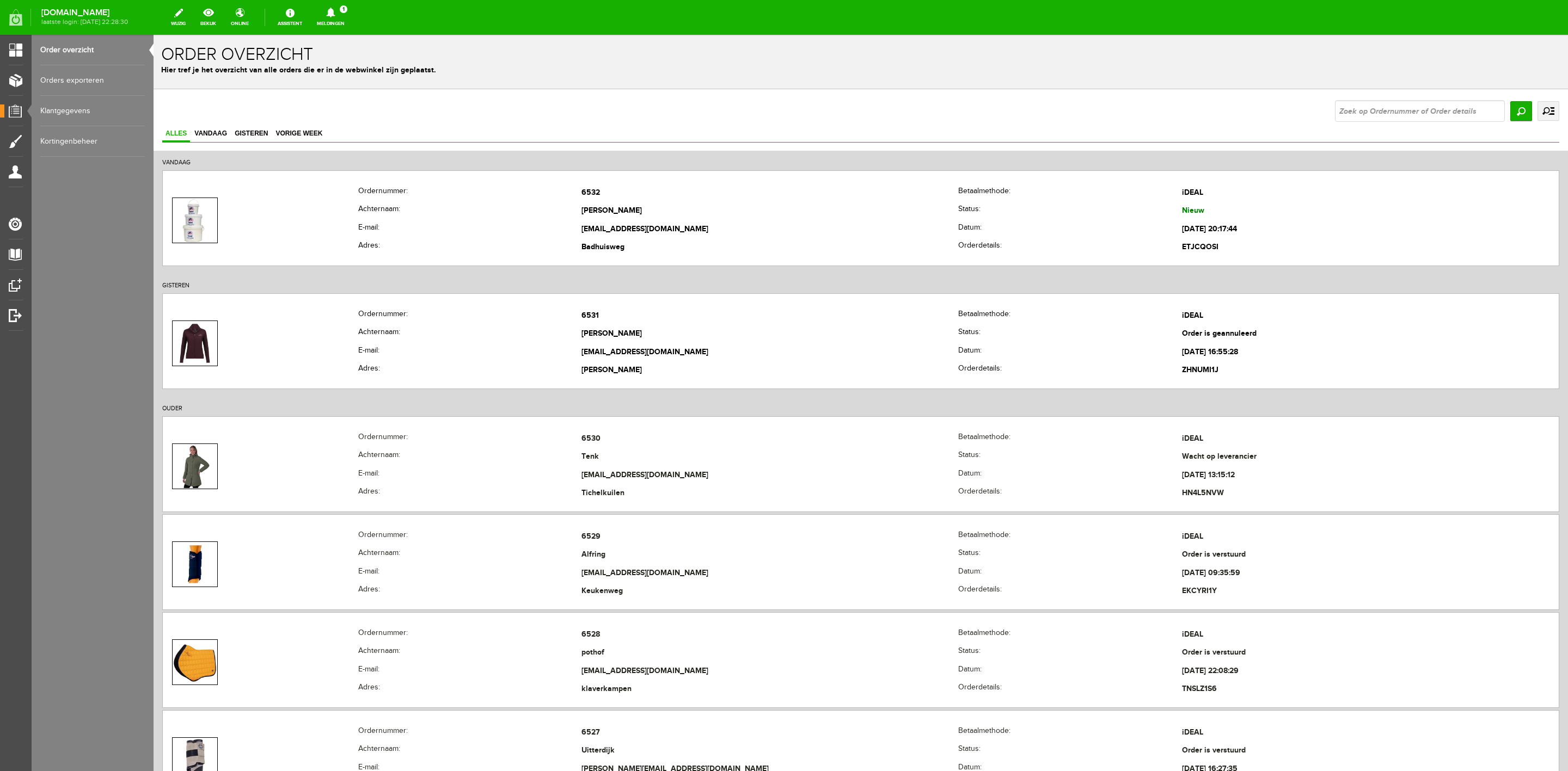
click at [335, 25] on link "Meldingen 1 Nieuwe orders Er is een nieuwe order( #6532 ) geplaatst door [PERSO…" at bounding box center [331, 17] width 41 height 24
click at [365, 65] on b "#6532" at bounding box center [365, 62] width 23 height 9
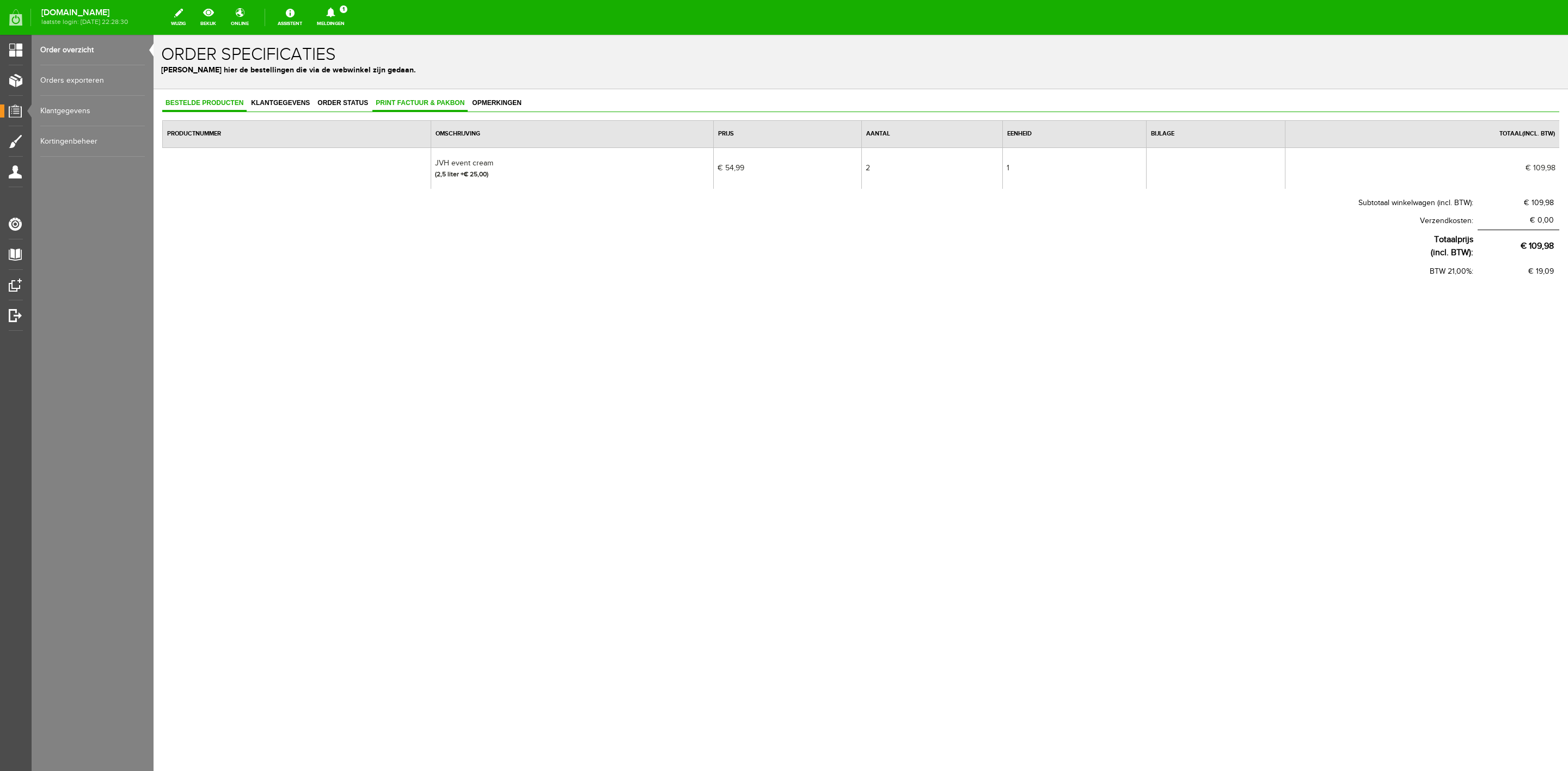
click at [451, 110] on link "Print factuur & pakbon" at bounding box center [420, 103] width 96 height 16
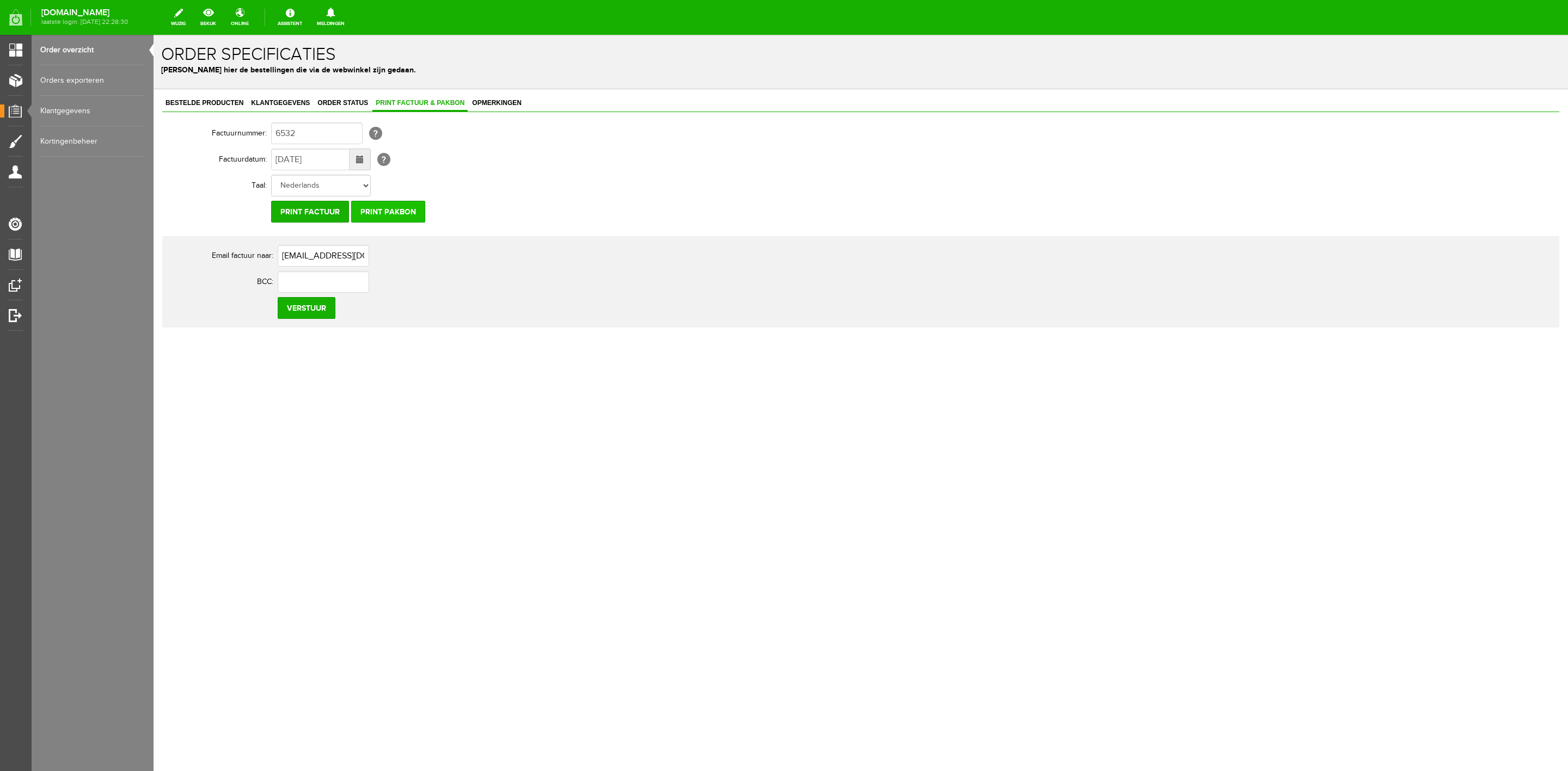
click at [399, 209] on input "Print pakbon" at bounding box center [388, 212] width 74 height 22
click at [298, 204] on input "Print factuur" at bounding box center [310, 212] width 78 height 22
click at [327, 310] on input "Verstuur" at bounding box center [306, 308] width 58 height 22
click at [197, 96] on link "Bestelde producten" at bounding box center [205, 103] width 85 height 16
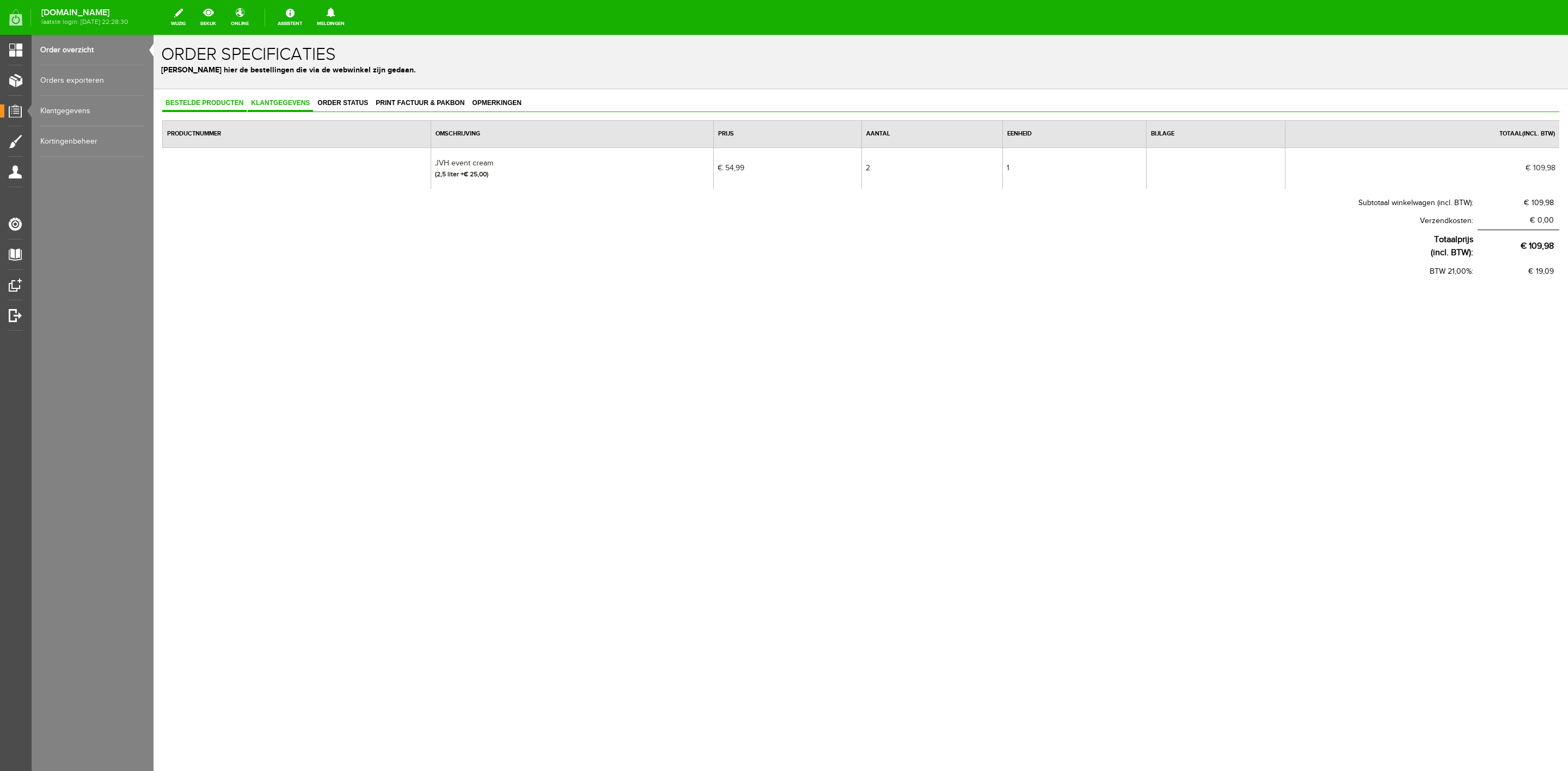
click at [297, 105] on span "Klantgegevens" at bounding box center [280, 103] width 65 height 8
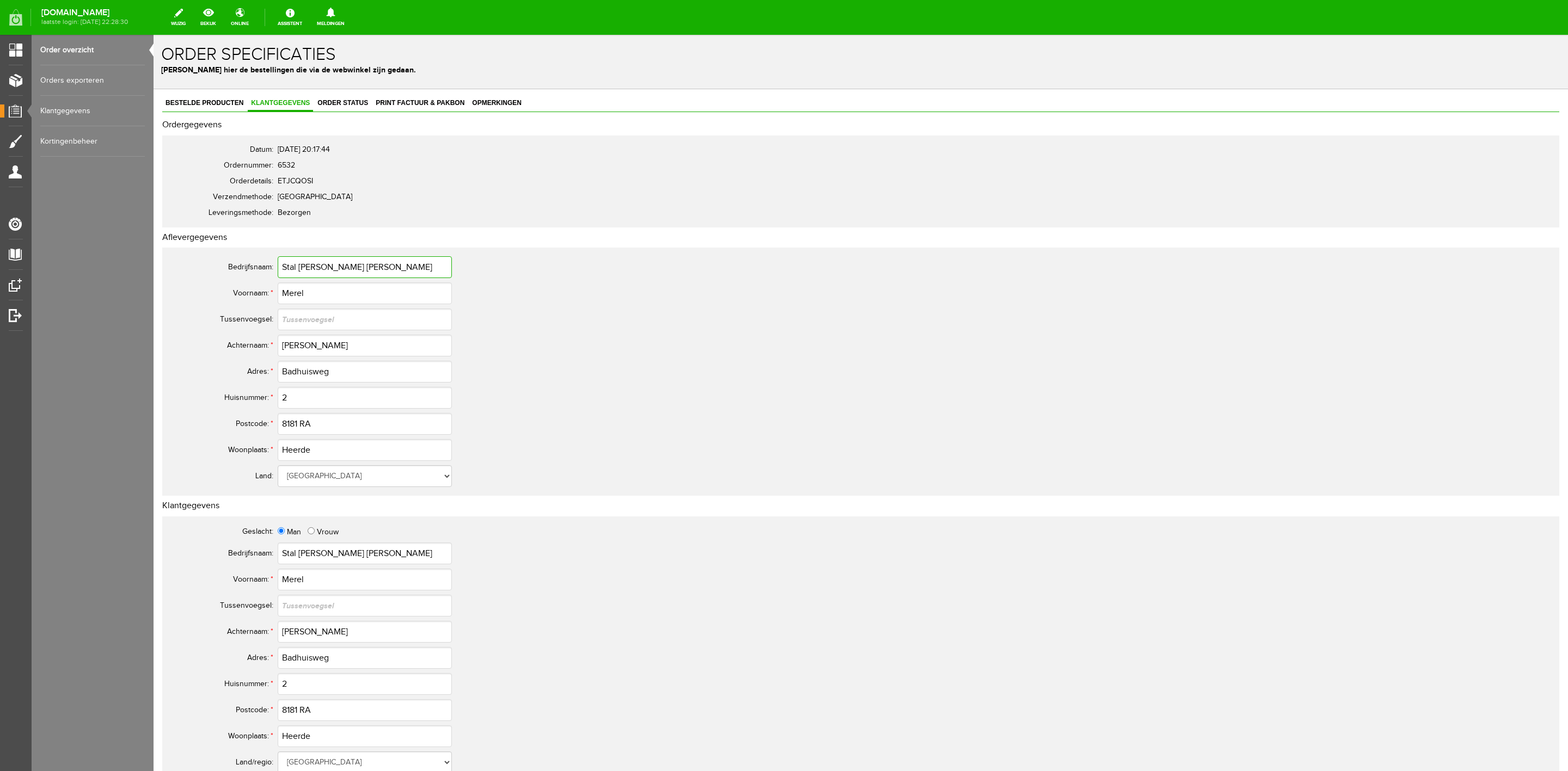
click at [318, 266] on input "Stal [PERSON_NAME] [PERSON_NAME]" at bounding box center [365, 267] width 174 height 22
click at [286, 291] on input "Merel" at bounding box center [365, 293] width 174 height 22
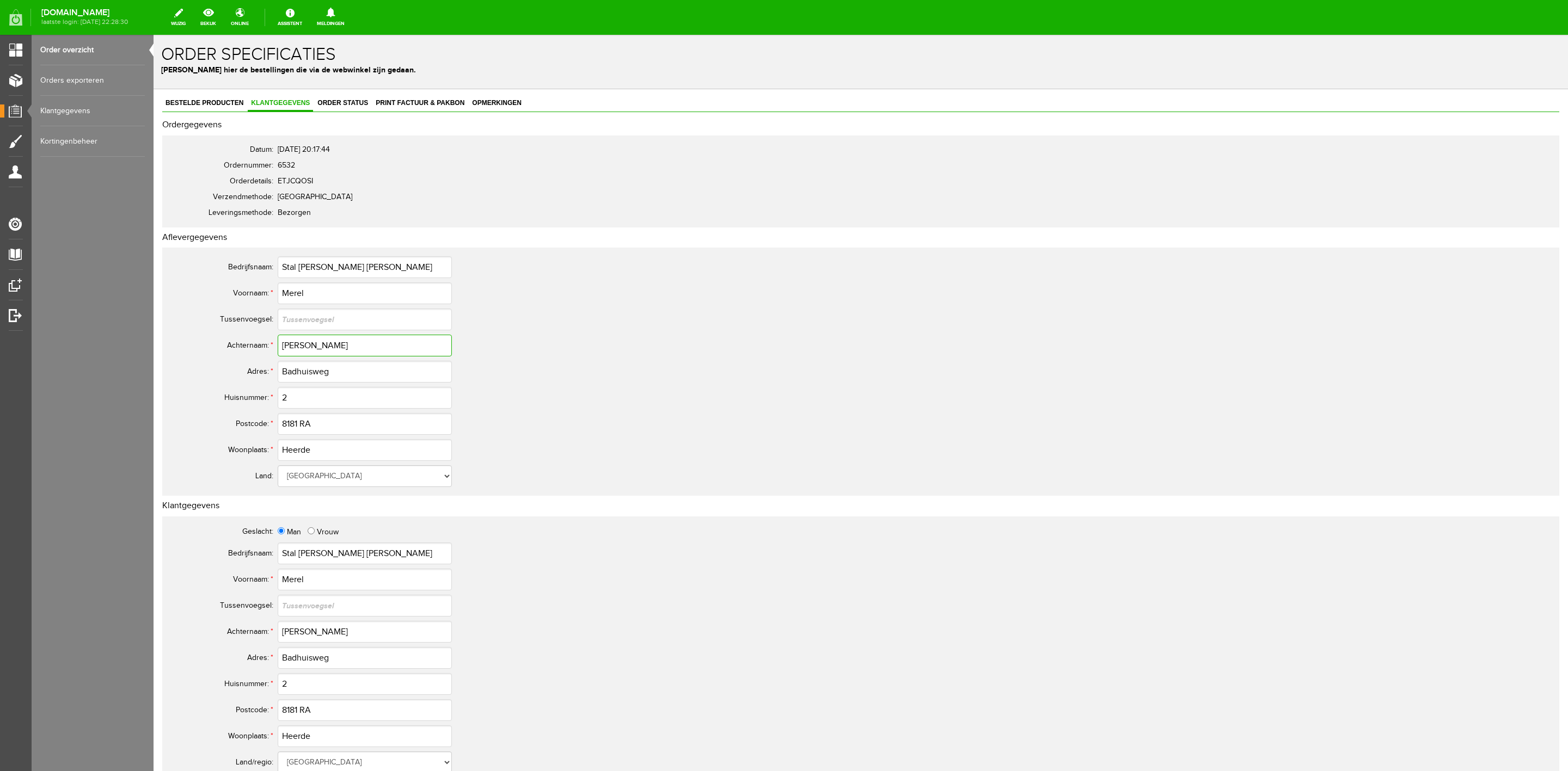
click at [310, 351] on input "[PERSON_NAME]" at bounding box center [365, 346] width 174 height 22
click at [309, 350] on input "[PERSON_NAME]" at bounding box center [365, 346] width 174 height 22
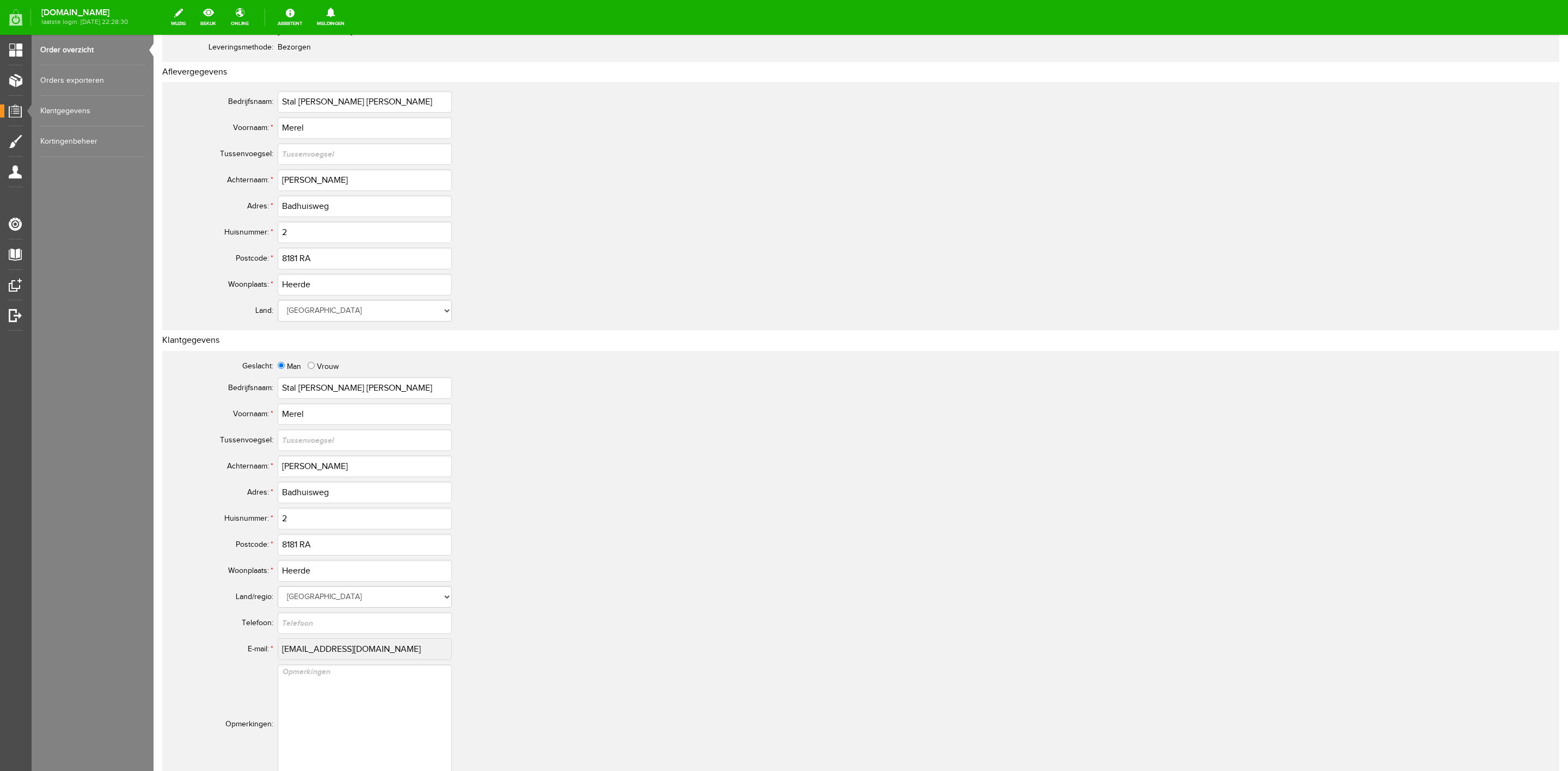
scroll to position [245, 0]
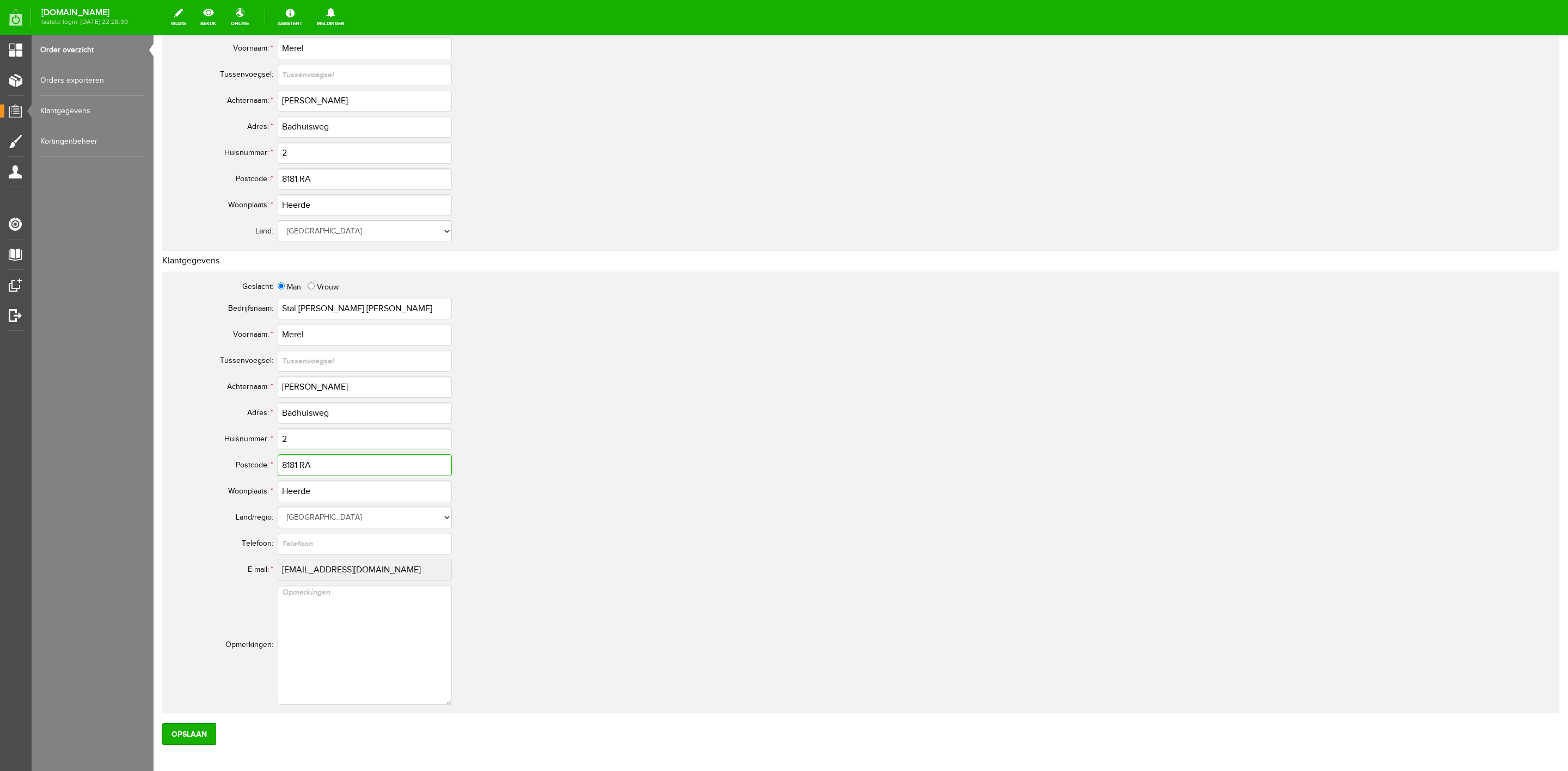
click at [295, 464] on input "8181 RA" at bounding box center [365, 466] width 174 height 22
click at [302, 459] on input "8181 RA" at bounding box center [365, 466] width 174 height 22
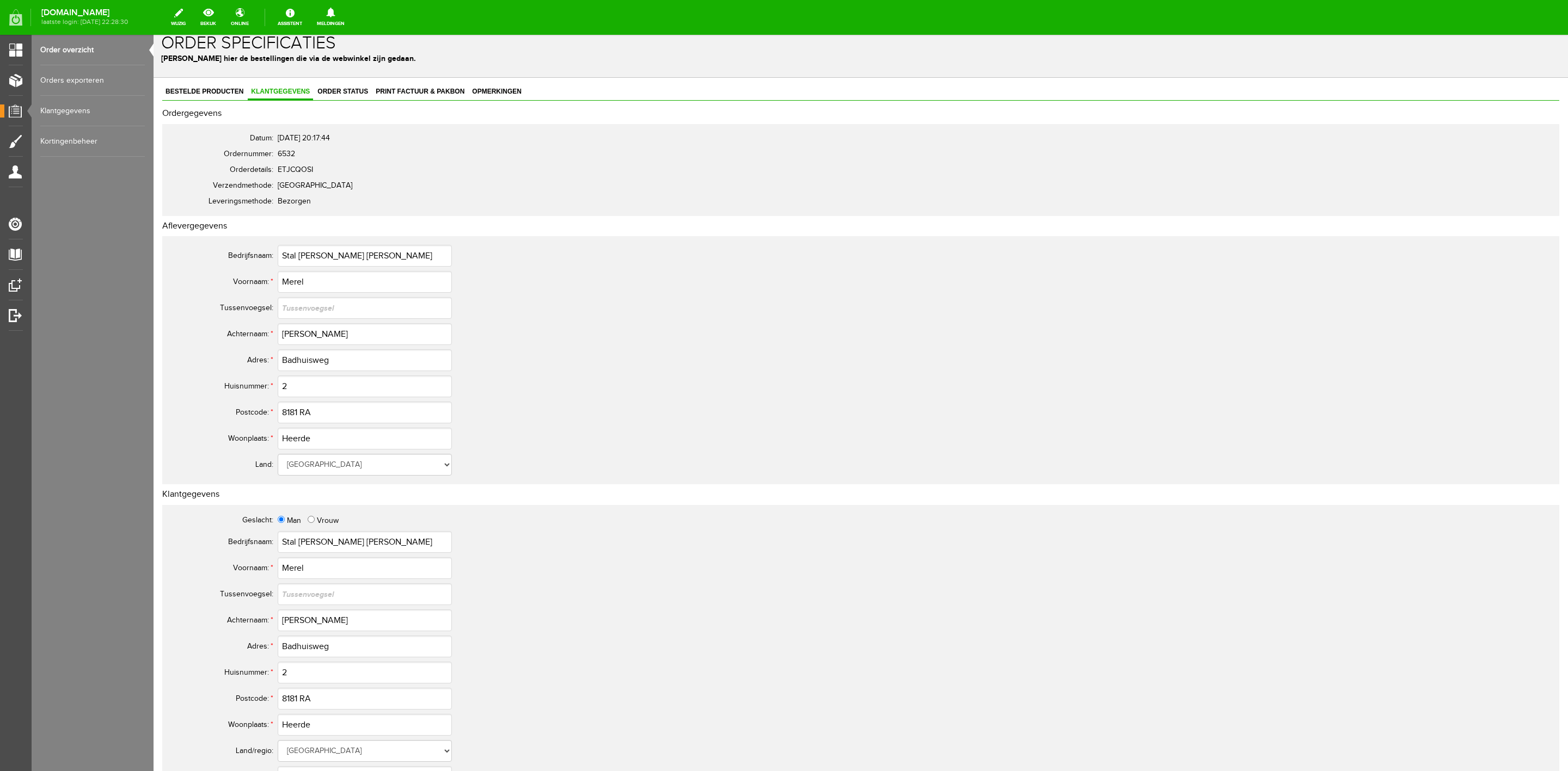
scroll to position [0, 0]
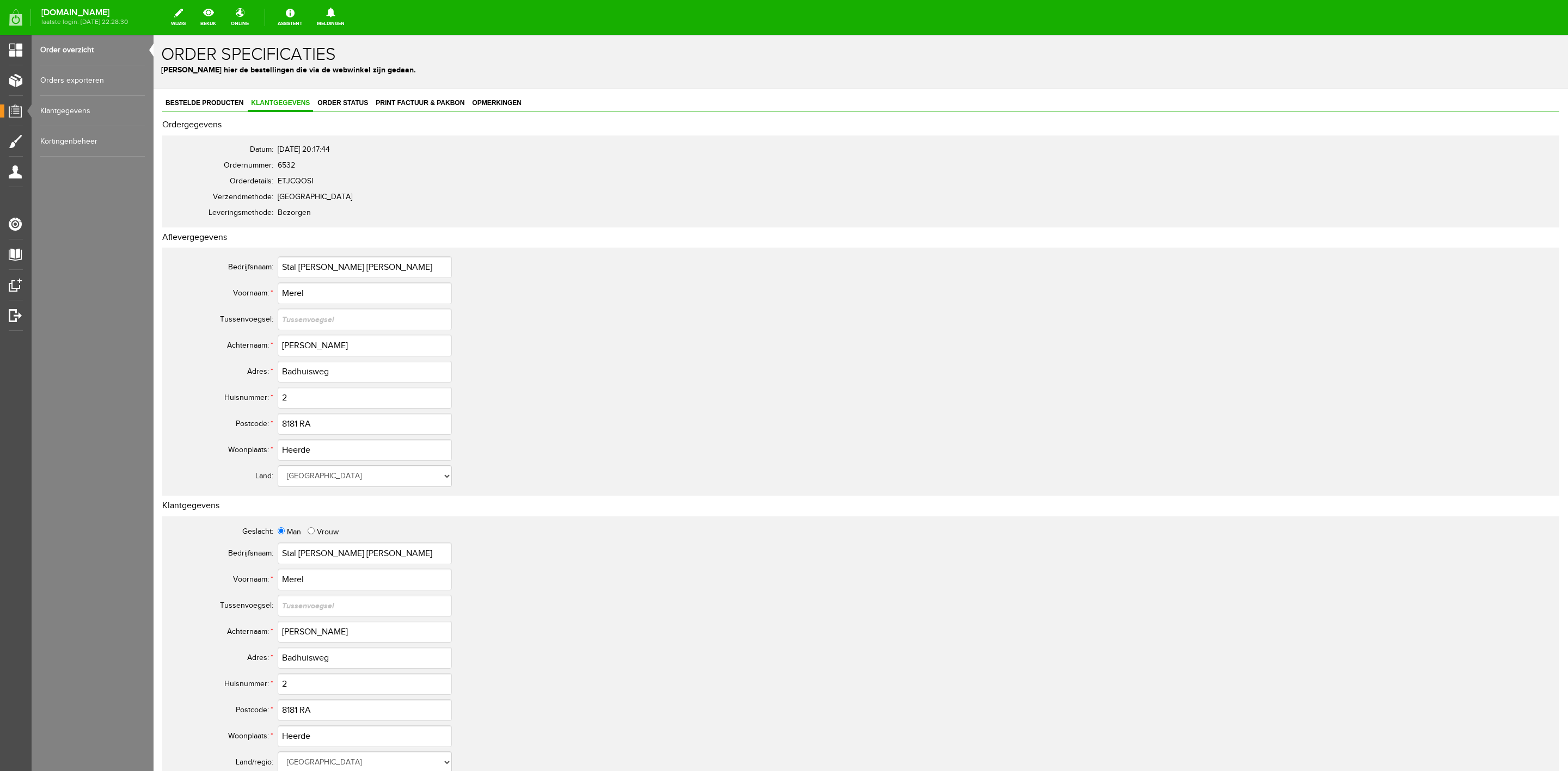
click at [197, 119] on div "Bestelde producten Klantgegevens Order status Print factuur & pakbon Opmerkinge…" at bounding box center [861, 543] width 1397 height 895
click at [203, 106] on link "Bestelde producten" at bounding box center [205, 103] width 85 height 16
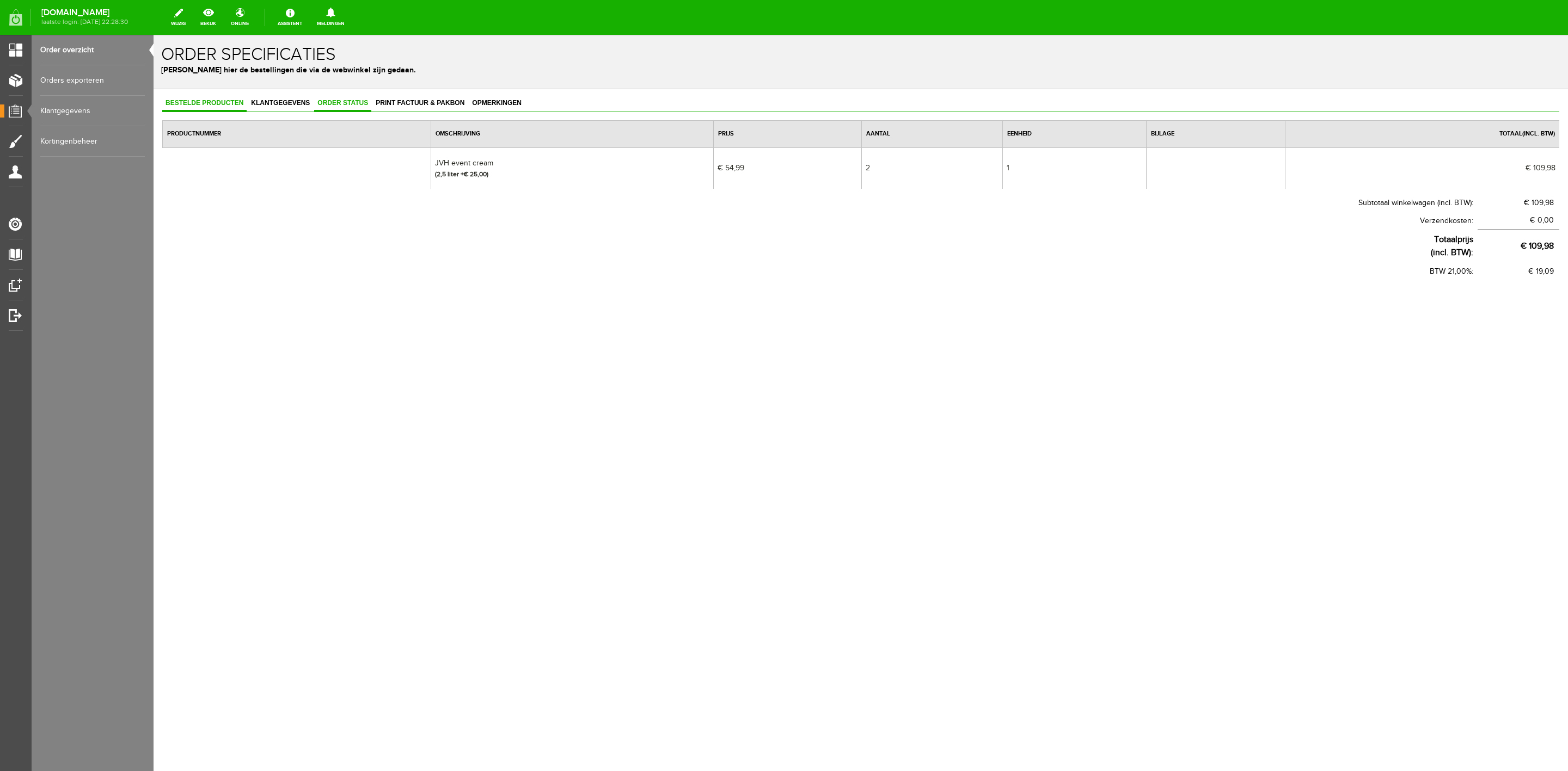
click at [341, 105] on span "Order status" at bounding box center [343, 103] width 57 height 8
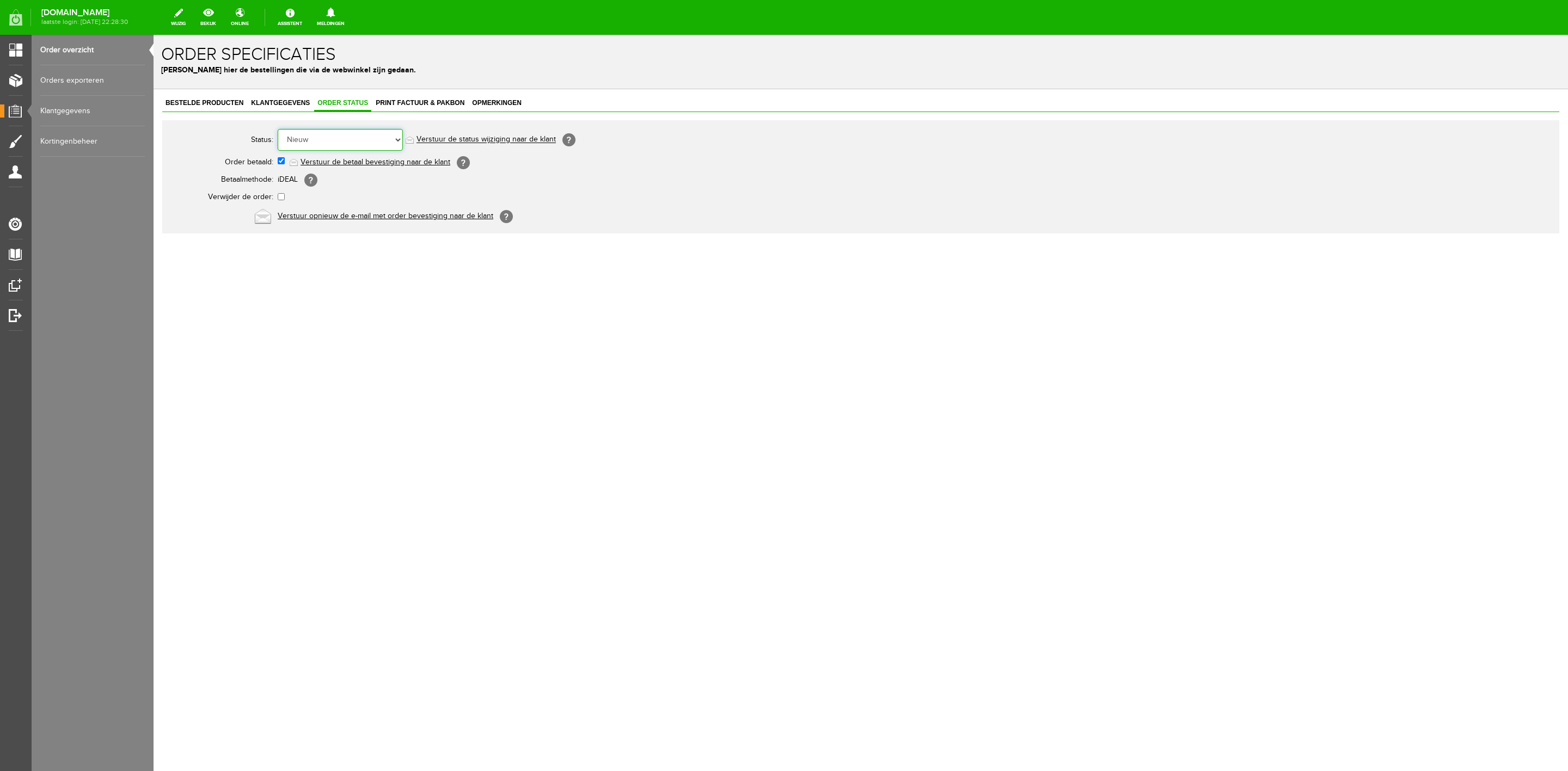
click at [351, 133] on select "Order niet afgerond Nieuw Order in behandeling Wacht op leverancier Wacht op be…" at bounding box center [340, 140] width 125 height 22
select select "5"
click at [278, 129] on select "Order niet afgerond Nieuw Order in behandeling Wacht op leverancier Wacht op be…" at bounding box center [340, 140] width 125 height 22
click at [486, 141] on link "Verstuur de status wijziging naar de klant" at bounding box center [486, 140] width 139 height 9
click at [66, 46] on link "Order overzicht" at bounding box center [93, 50] width 105 height 30
